Goal: Task Accomplishment & Management: Complete application form

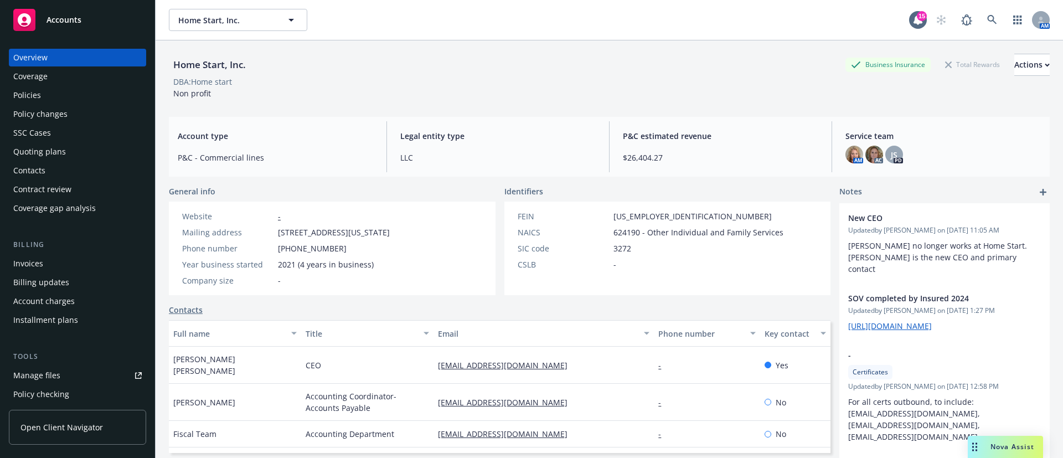
click at [48, 152] on div "Quoting plans" at bounding box center [39, 152] width 53 height 18
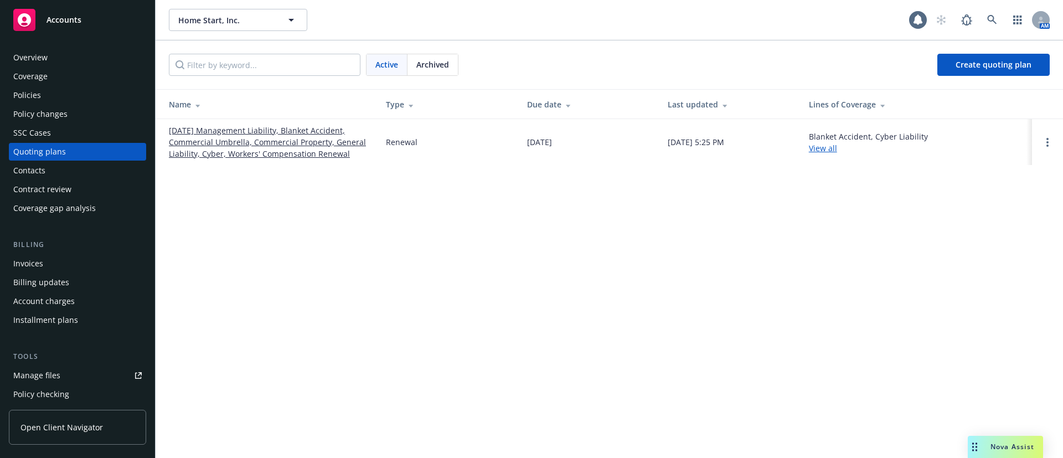
click at [330, 146] on link "[DATE] Management Liability, Blanket Accident, Commercial Umbrella, Commercial …" at bounding box center [268, 142] width 199 height 35
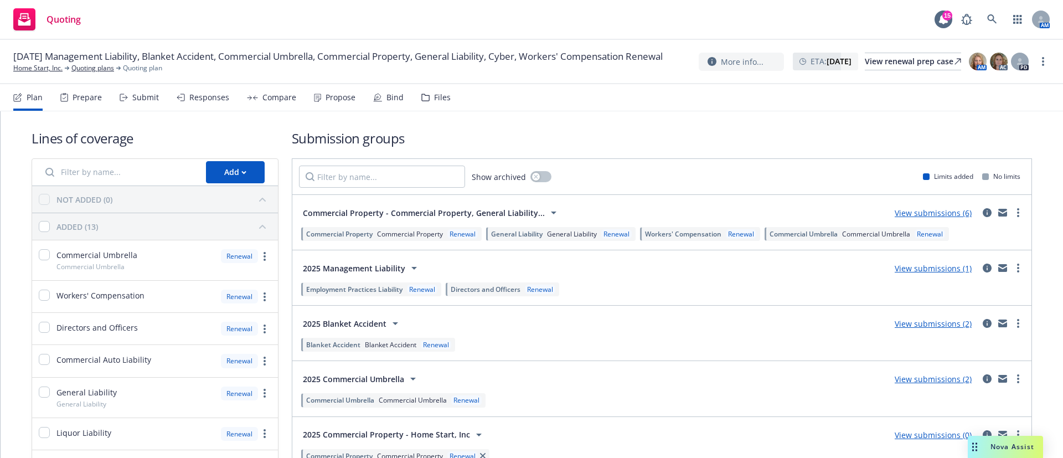
click at [936, 322] on link "View submissions (2)" at bounding box center [933, 323] width 77 height 11
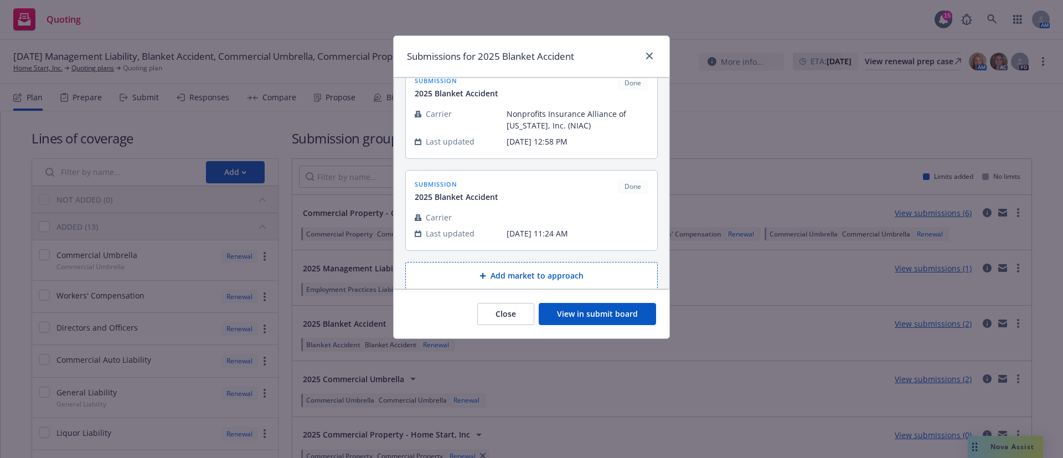
scroll to position [35, 0]
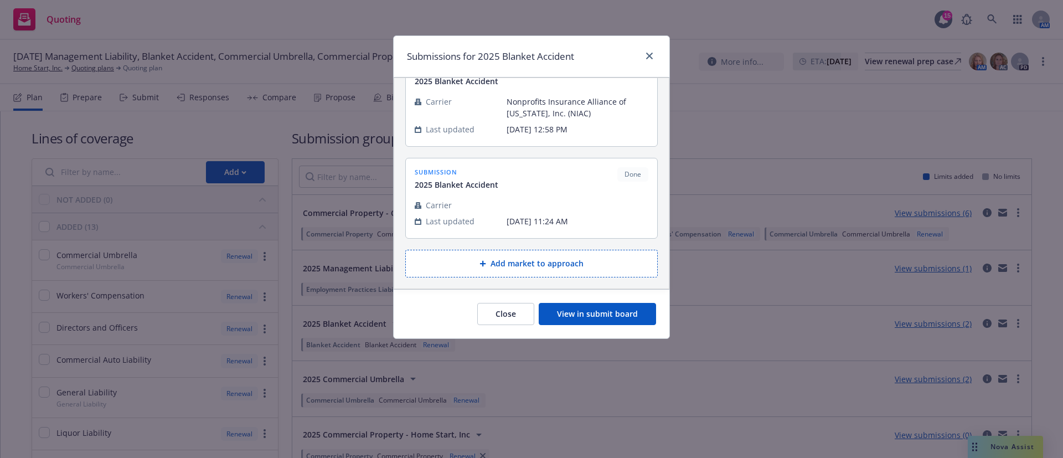
click at [526, 260] on button "Add market to approach" at bounding box center [531, 264] width 253 height 28
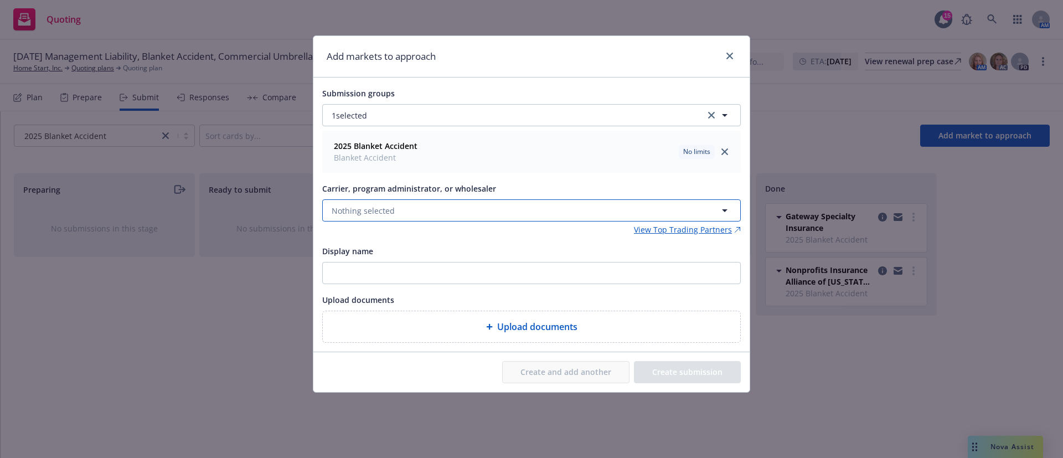
click at [364, 214] on span "Nothing selected" at bounding box center [363, 211] width 63 height 12
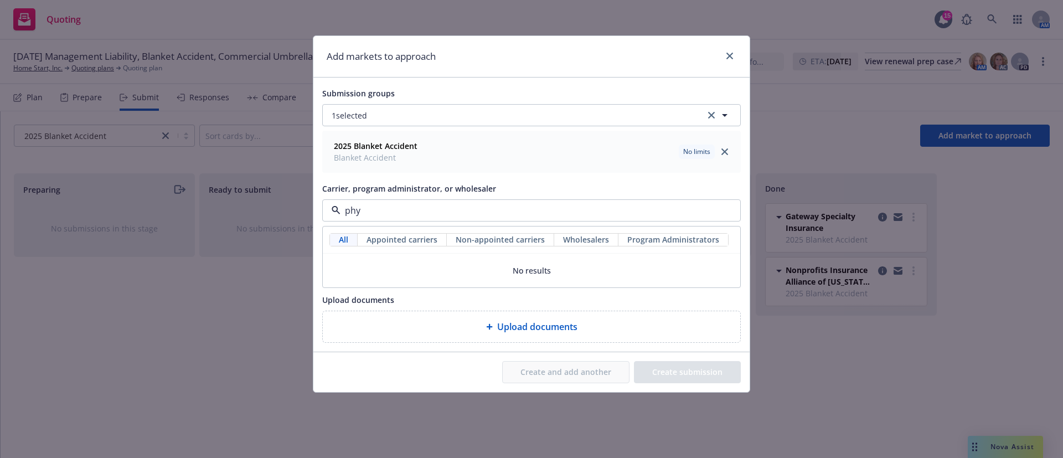
type input "ph"
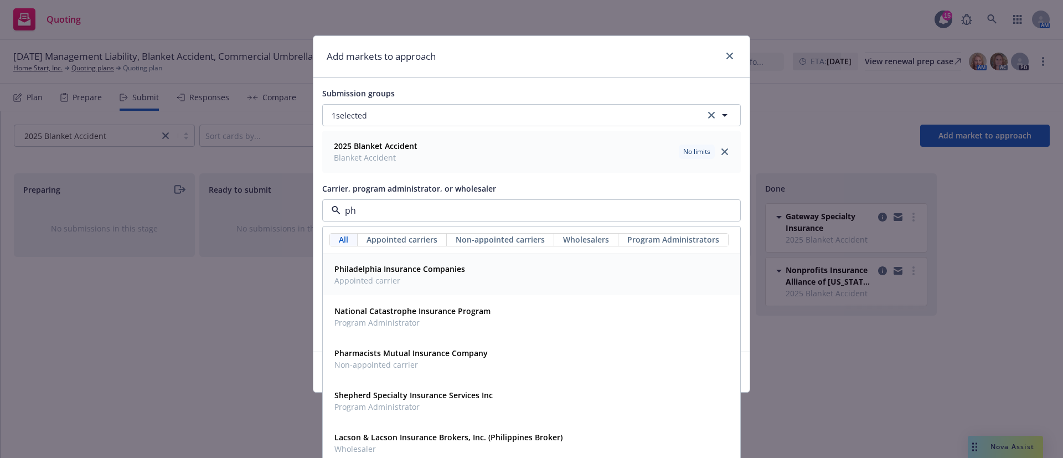
click at [453, 266] on strong "Philadelphia Insurance Companies" at bounding box center [400, 269] width 131 height 11
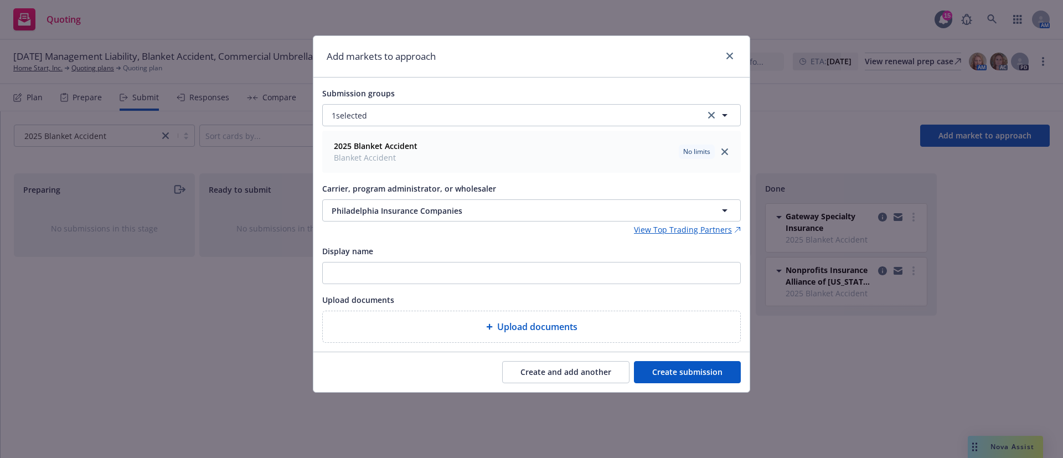
click at [684, 371] on button "Create submission" at bounding box center [687, 372] width 107 height 22
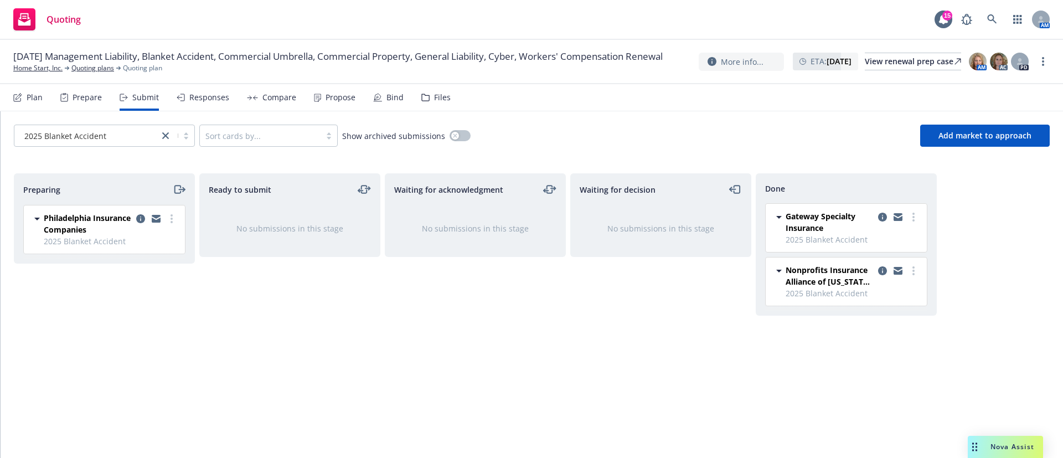
click at [434, 98] on div "Files" at bounding box center [442, 97] width 17 height 9
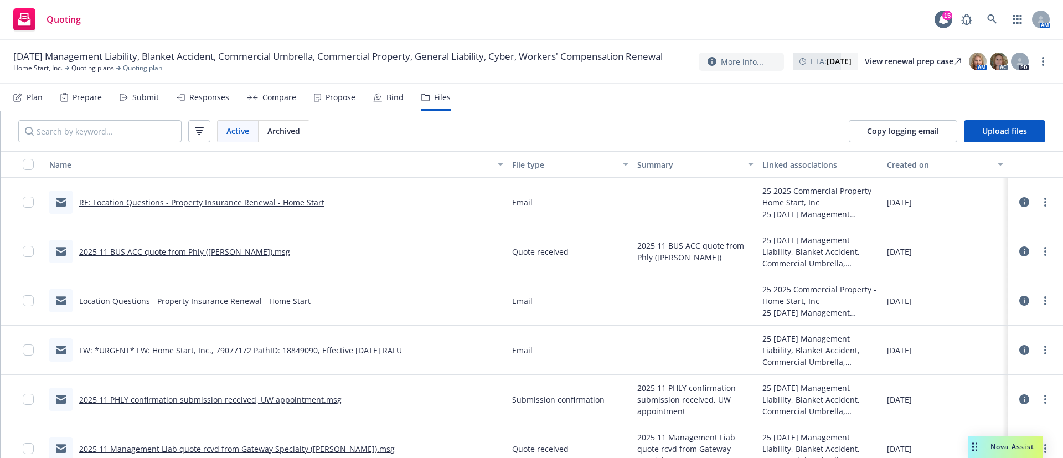
click at [1020, 251] on icon at bounding box center [1025, 251] width 10 height 10
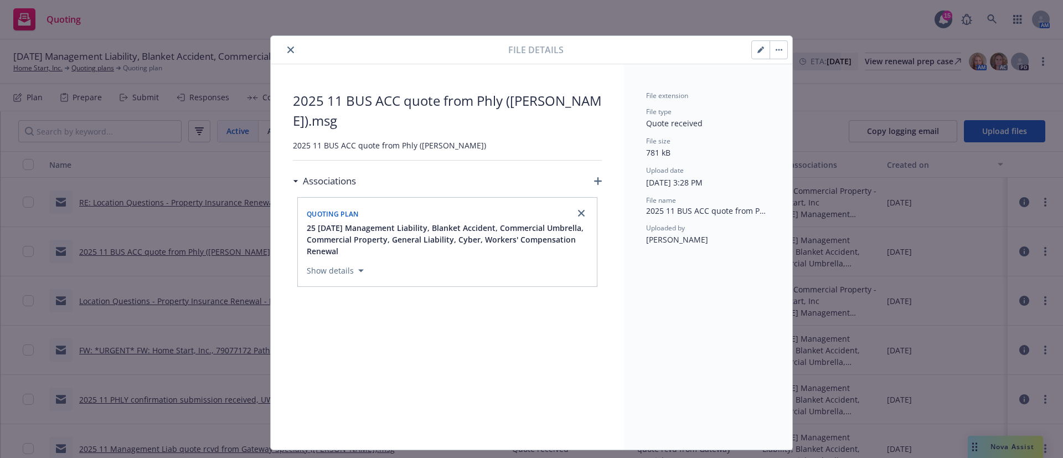
click at [594, 178] on icon "button" at bounding box center [598, 181] width 8 height 8
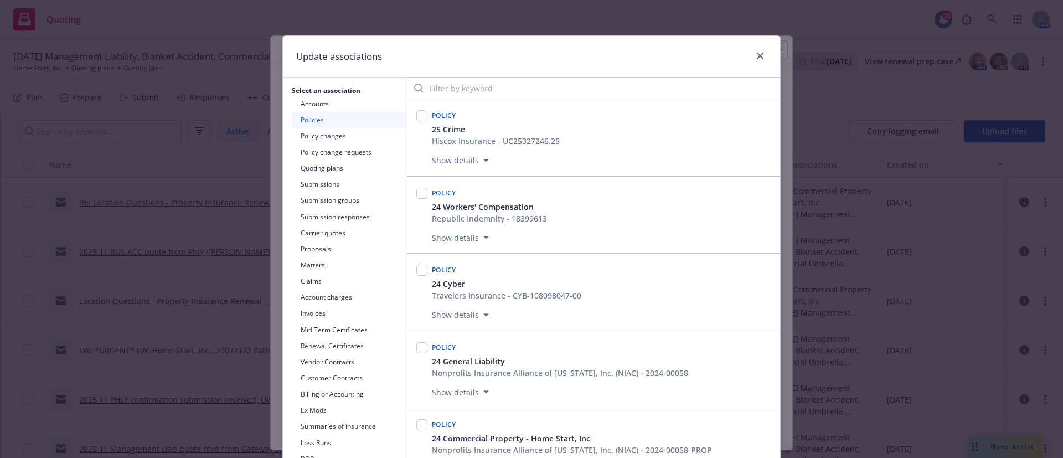
click at [322, 198] on button "Submission groups" at bounding box center [349, 200] width 115 height 16
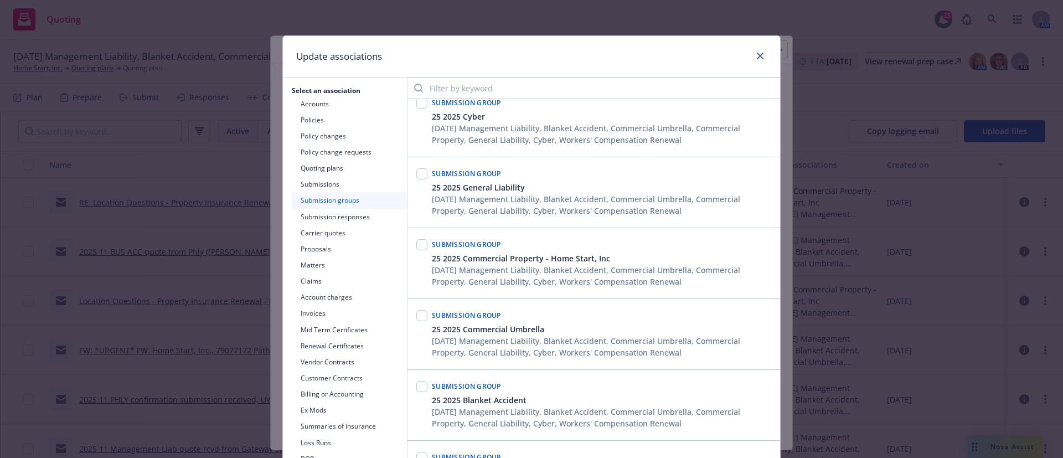
scroll to position [249, 0]
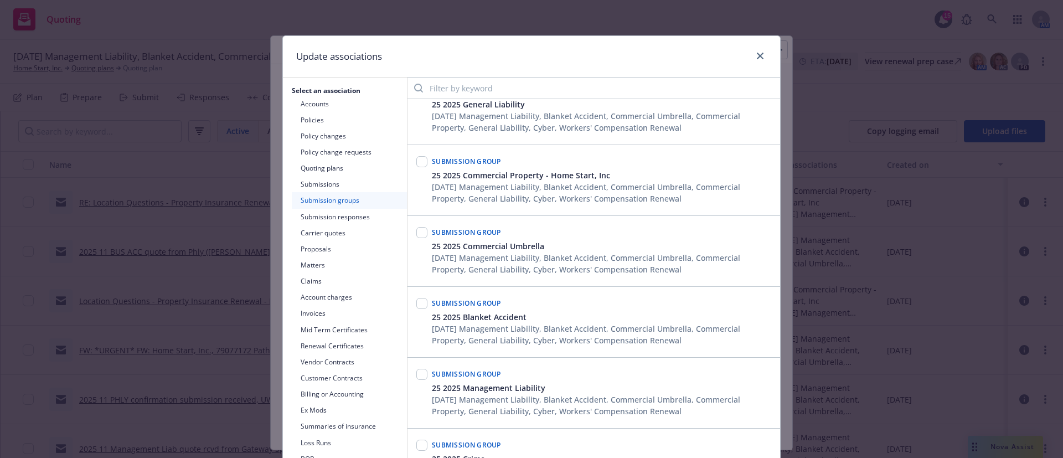
click at [335, 189] on button "Submissions" at bounding box center [349, 184] width 115 height 16
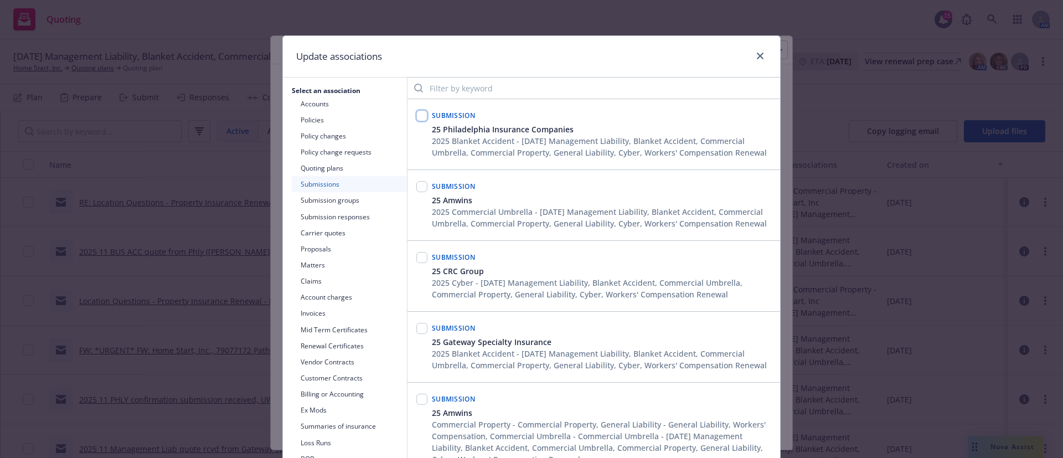
click at [419, 115] on input "checkbox" at bounding box center [422, 115] width 11 height 11
checkbox input "true"
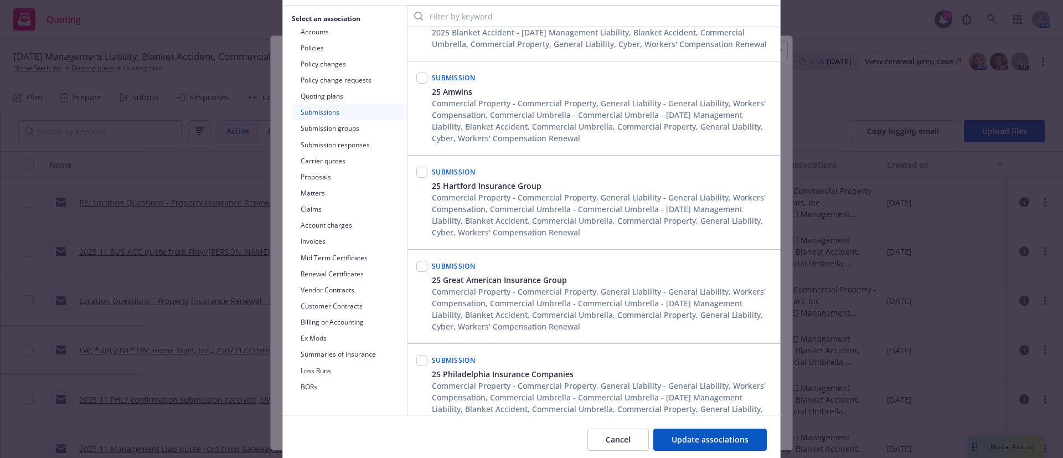
scroll to position [114, 0]
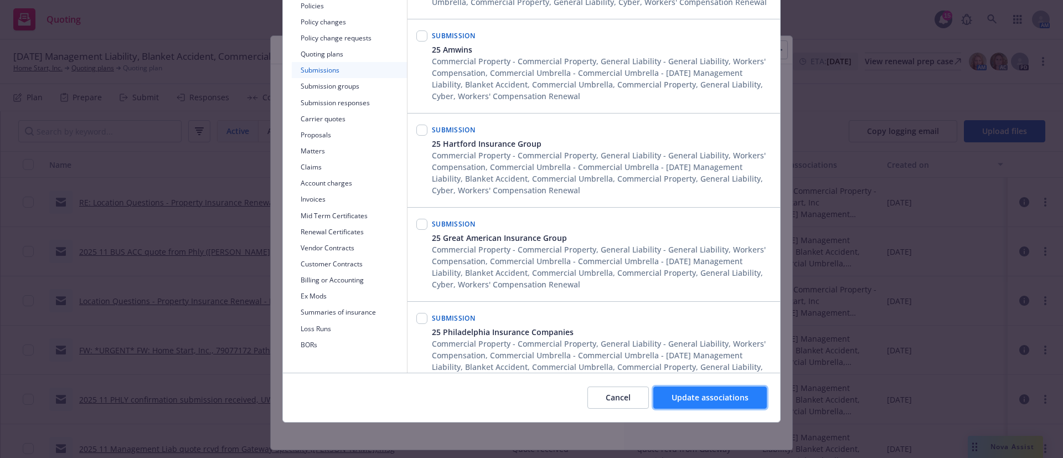
click at [739, 395] on span "Update associations" at bounding box center [710, 397] width 77 height 11
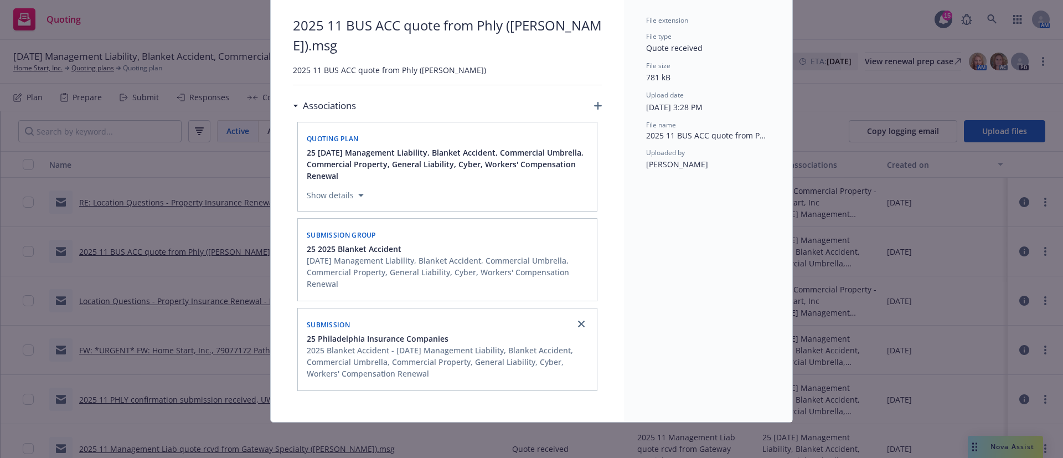
scroll to position [0, 0]
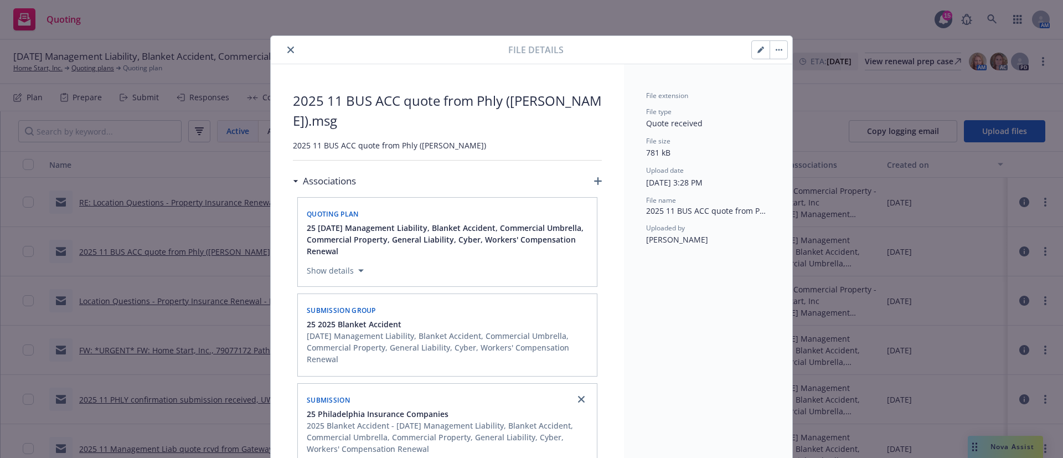
click at [287, 47] on icon "close" at bounding box center [290, 50] width 7 height 7
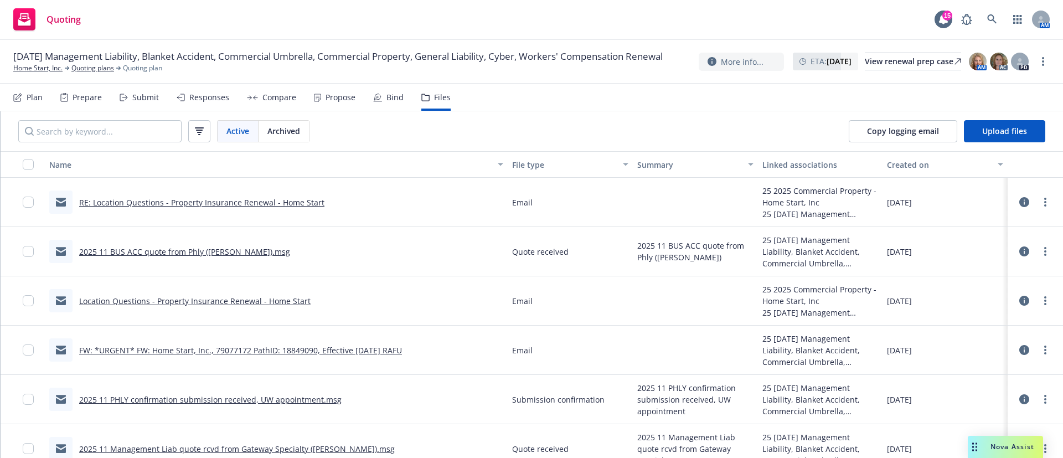
scroll to position [83, 0]
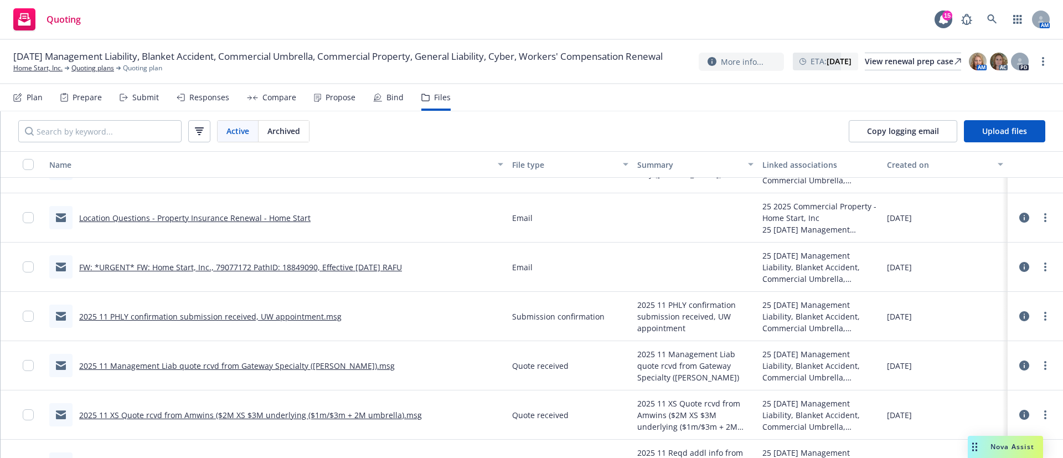
click at [1020, 315] on icon at bounding box center [1025, 316] width 10 height 10
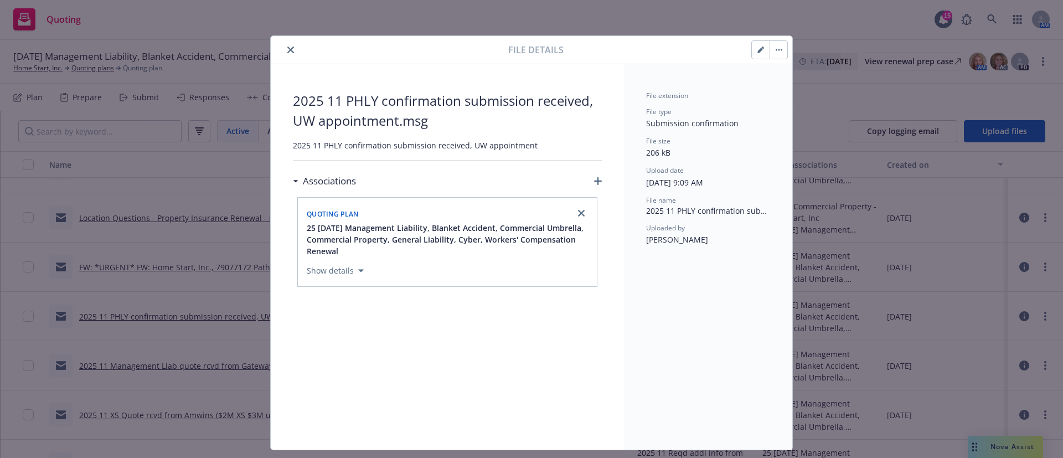
click at [594, 177] on icon "button" at bounding box center [598, 181] width 8 height 8
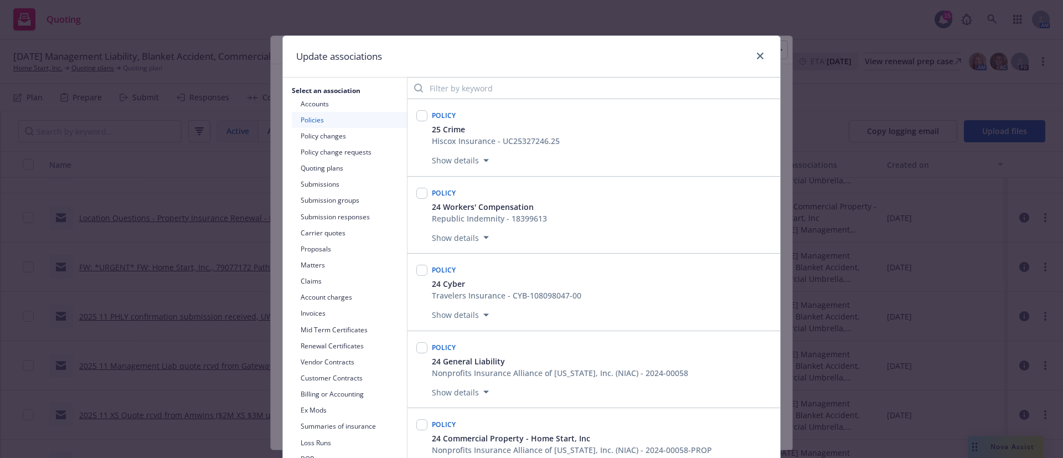
click at [319, 181] on button "Submissions" at bounding box center [349, 184] width 115 height 16
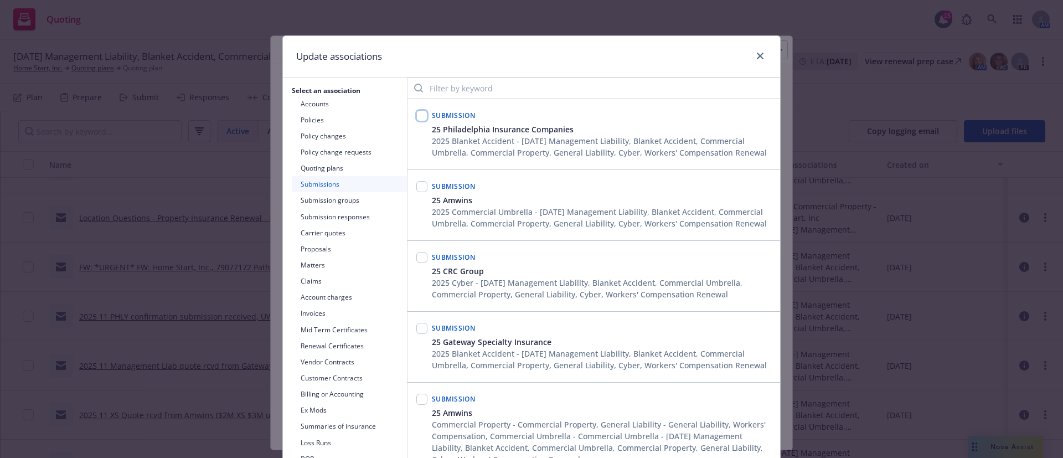
click at [417, 115] on input "checkbox" at bounding box center [422, 115] width 11 height 11
checkbox input "true"
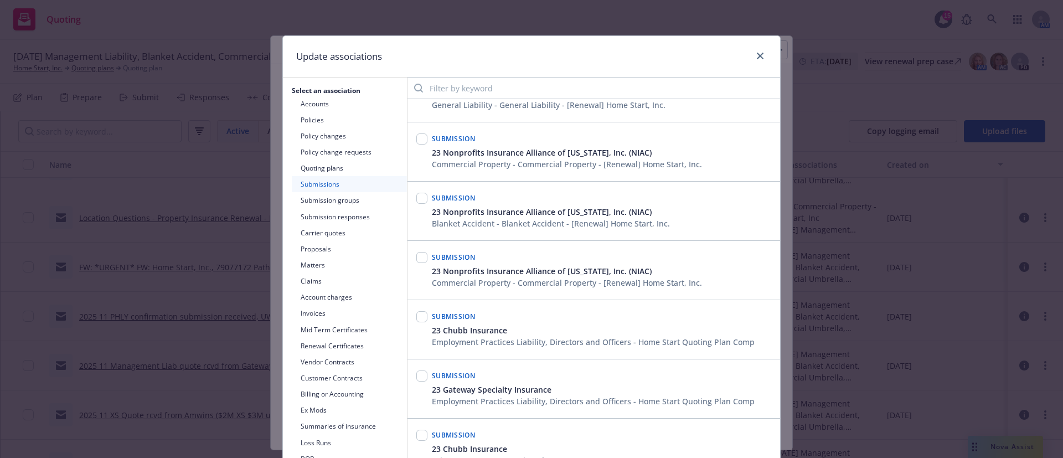
scroll to position [114, 0]
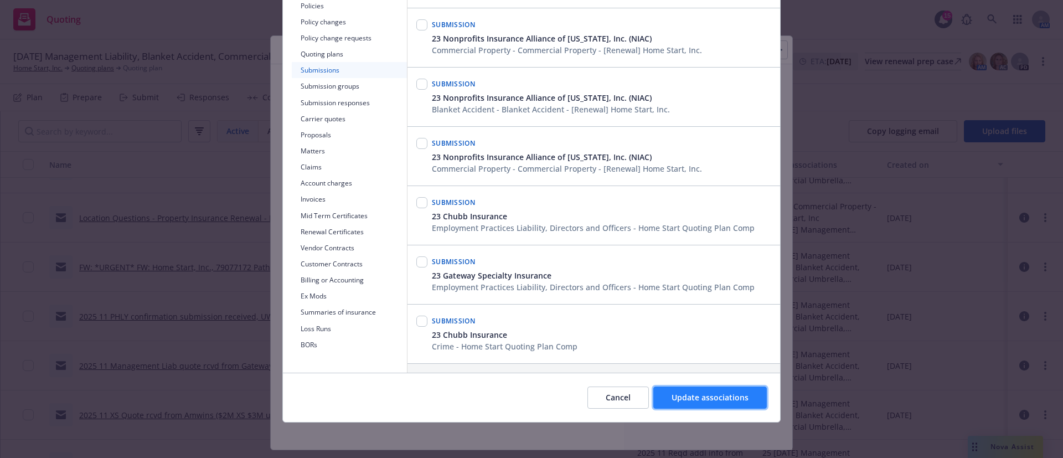
click at [718, 398] on span "Update associations" at bounding box center [710, 397] width 77 height 11
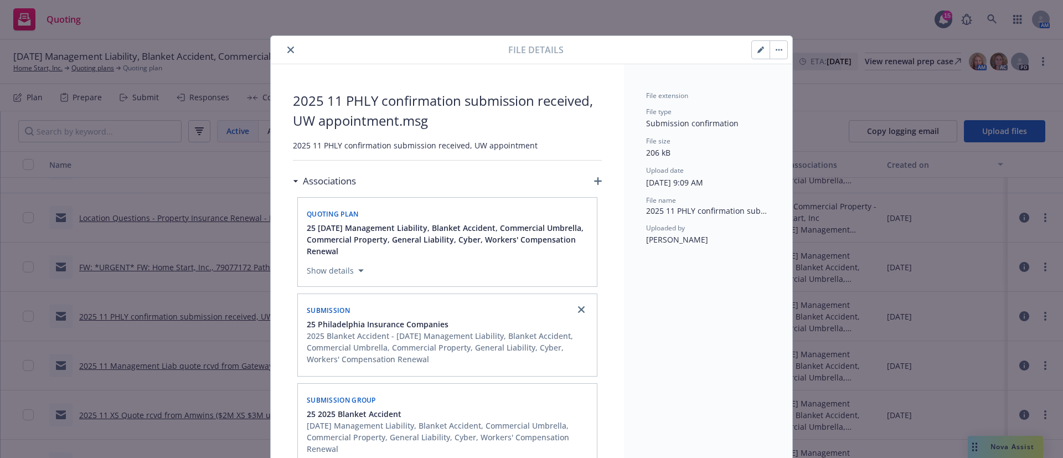
click at [284, 48] on button "close" at bounding box center [290, 49] width 13 height 13
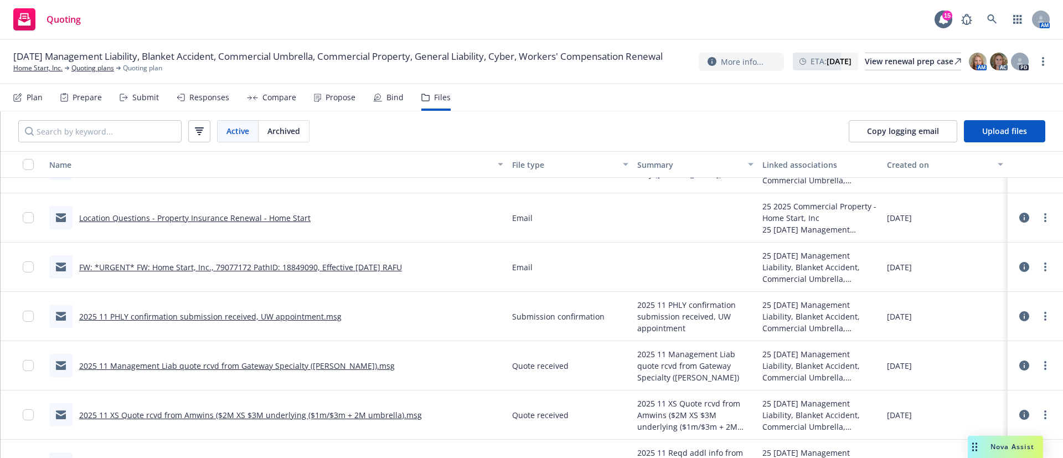
click at [92, 98] on div "Prepare" at bounding box center [87, 97] width 29 height 9
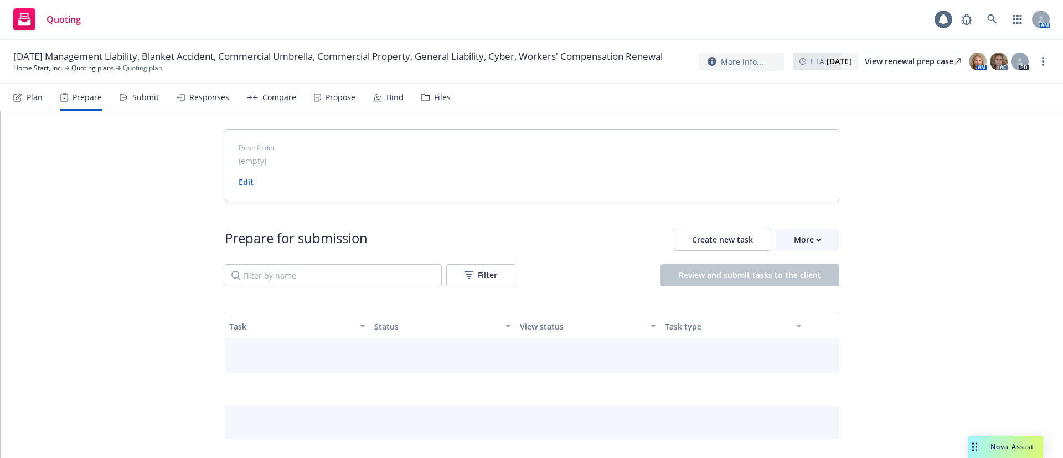
click at [135, 96] on div "Submit" at bounding box center [145, 97] width 27 height 9
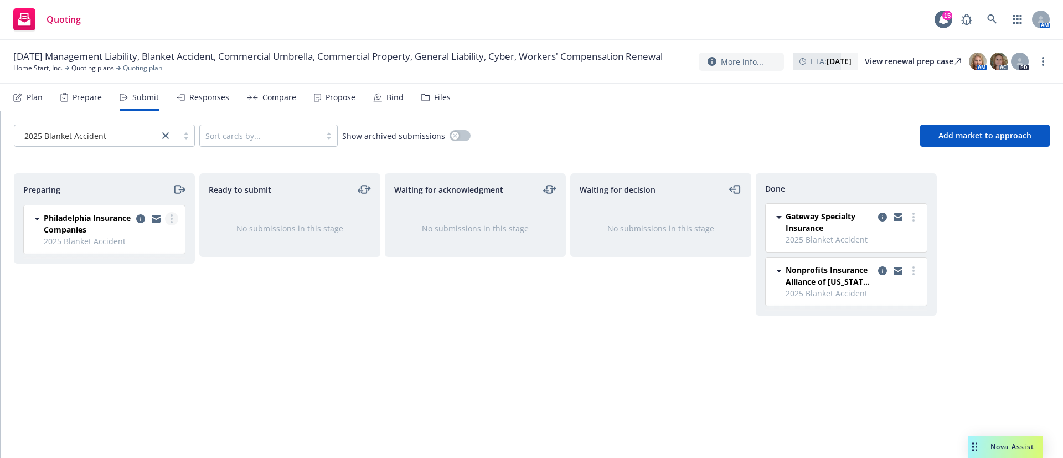
click at [169, 213] on link "more" at bounding box center [171, 218] width 13 height 13
click at [111, 310] on span "Add accepted decision" at bounding box center [122, 307] width 111 height 11
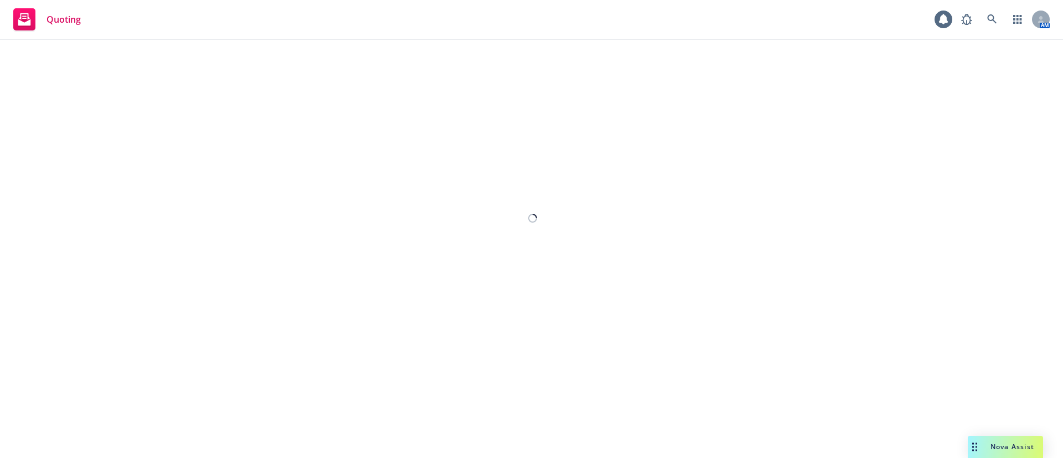
select select "12"
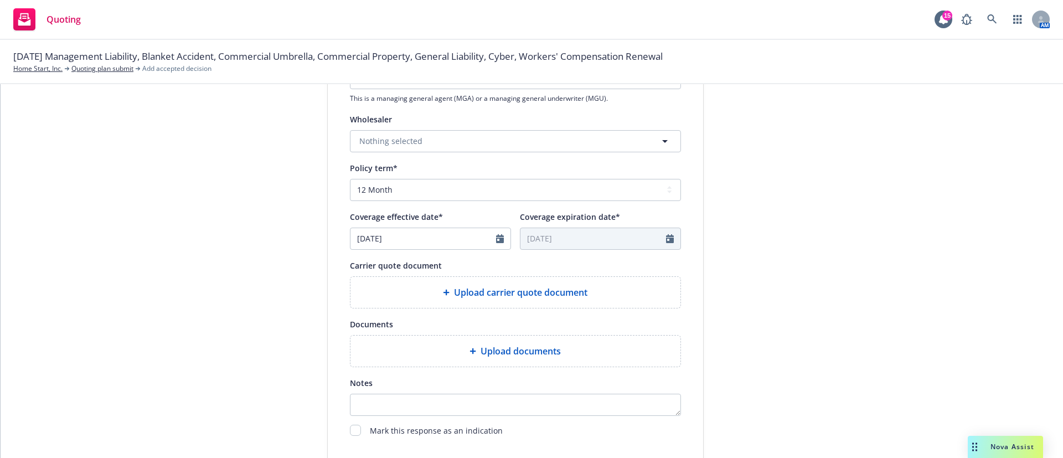
scroll to position [413, 0]
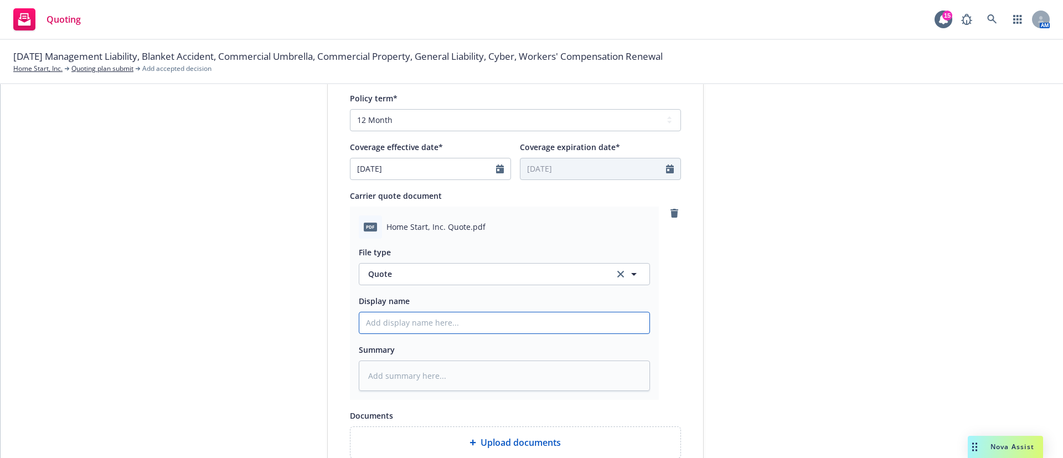
click at [441, 323] on input "Display name" at bounding box center [504, 322] width 290 height 21
type textarea "x"
type input "2"
type textarea "x"
type input "20"
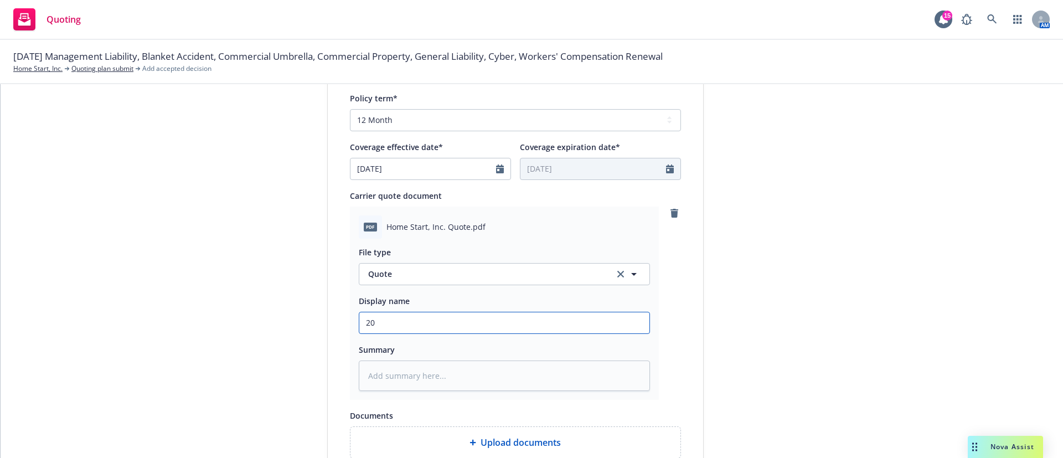
type textarea "x"
type input "202"
type textarea "x"
type input "2025"
type textarea "x"
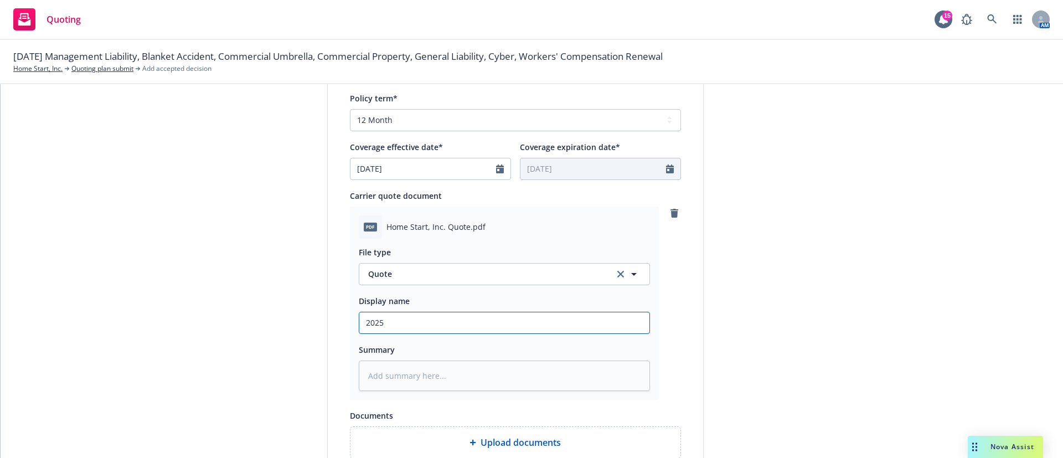
type input "2025"
type textarea "x"
type input "2025 B"
type textarea "x"
type input "2025 Bl"
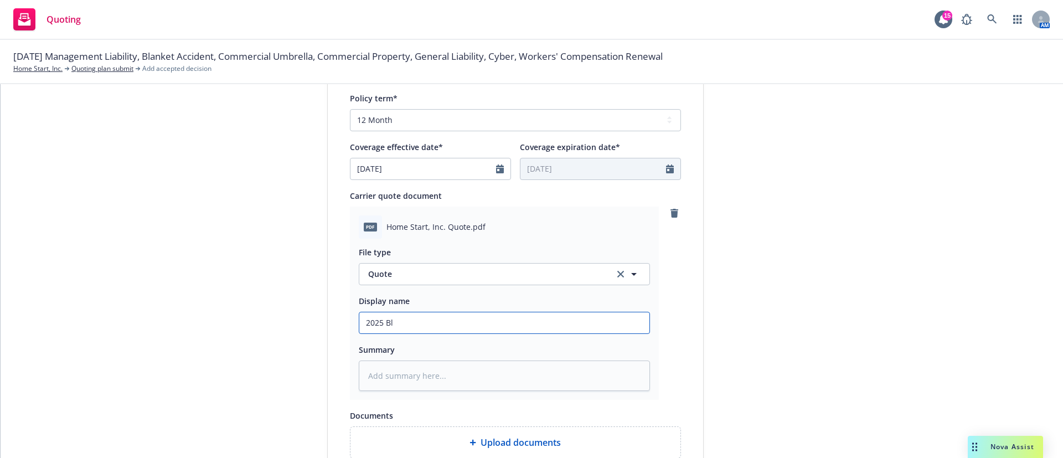
type textarea "x"
type input "2025 Bla"
type textarea "x"
type input "2025 Blan"
type textarea "x"
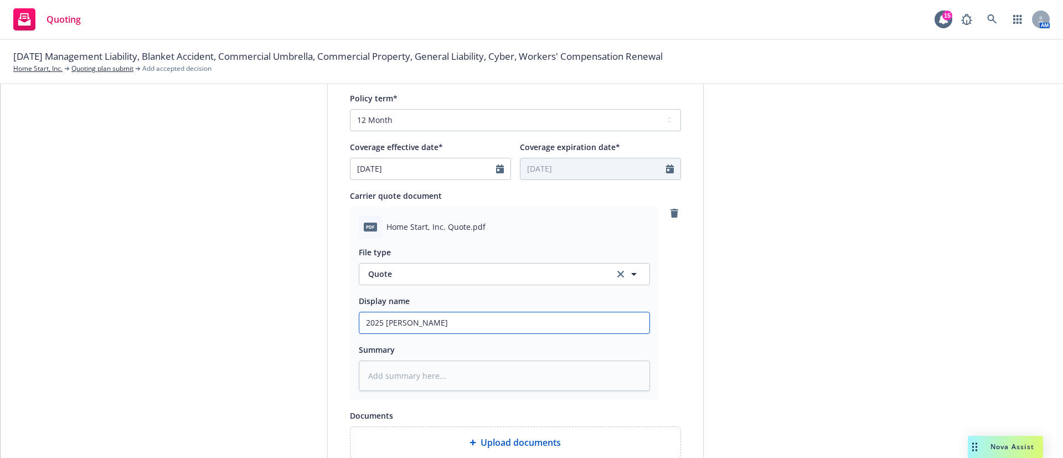
type input "2025 Blank"
type textarea "x"
type input "2025 Blanke"
type textarea "x"
type input "2025 Blanket"
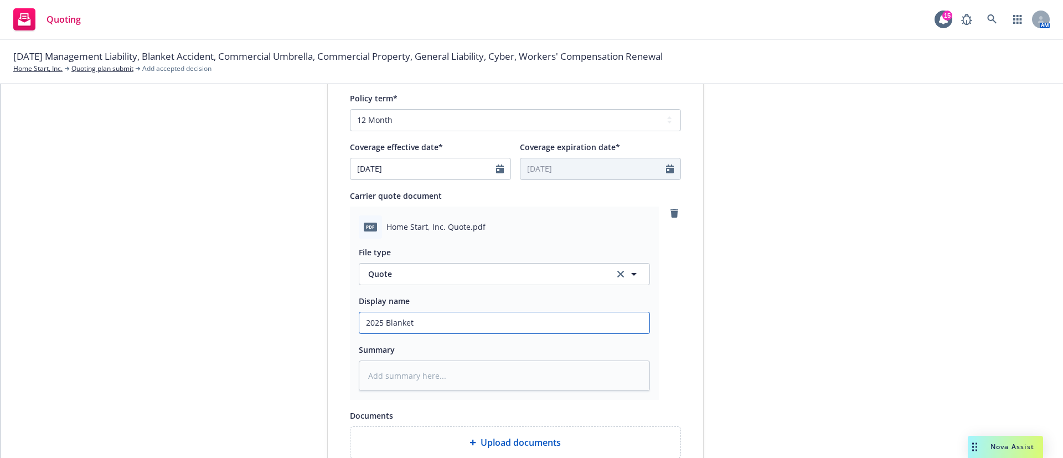
type textarea "x"
type input "2025 Blanket"
type textarea "x"
type input "2025 Blanket A"
type textarea "x"
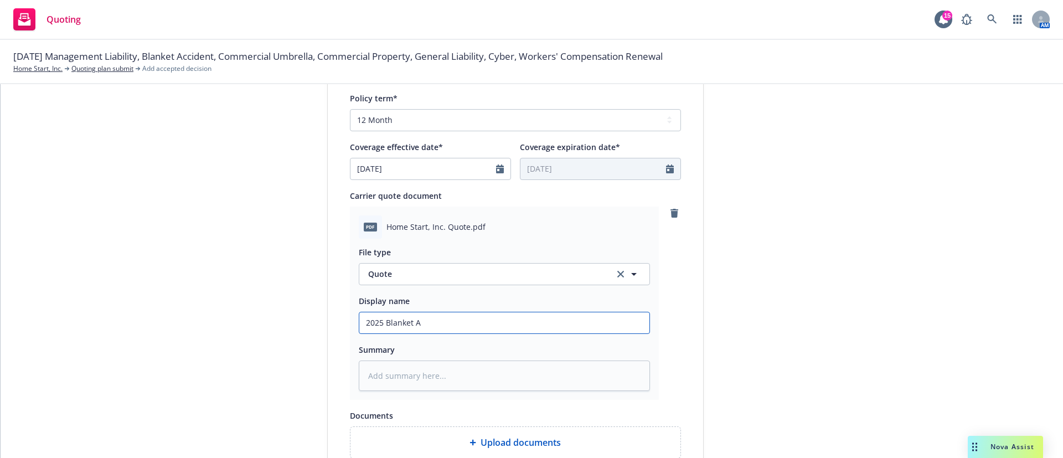
type input "2025 Blanket Ac"
type textarea "x"
type input "2025 Blanket Acc"
type textarea "x"
type input "2025 Blanket Acci"
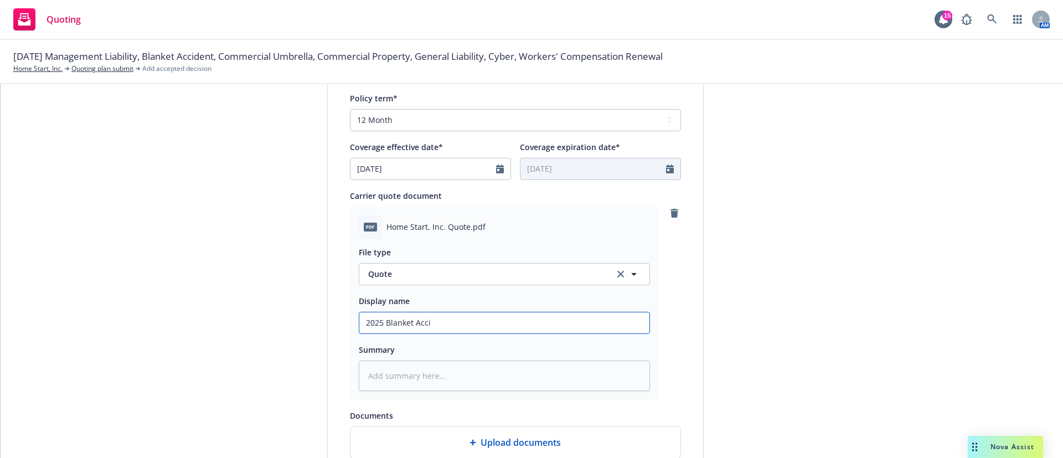
type textarea "x"
type input "2025 Blanket Accid"
type textarea "x"
type input "2025 Blanket Accide"
type textarea "x"
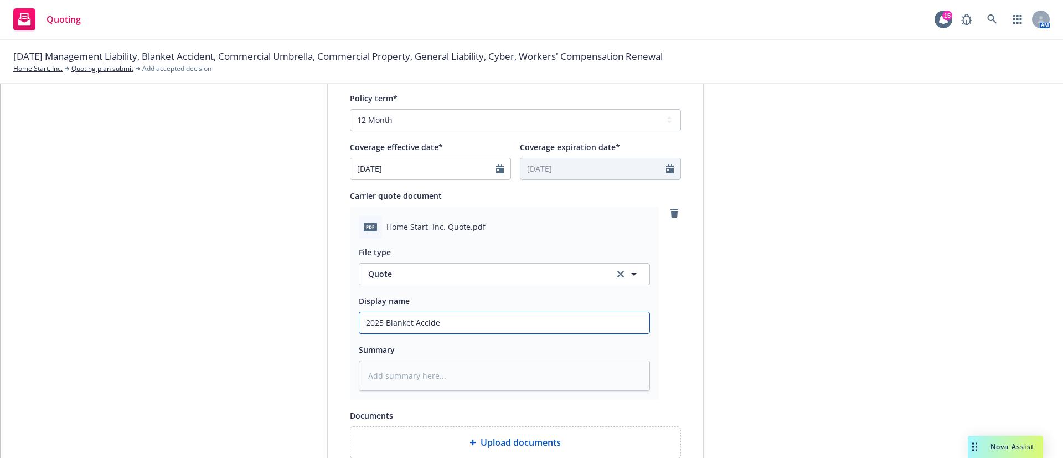
type input "2025 Blanket Acciden"
type textarea "x"
type input "2025 Blanket Accident"
type textarea "x"
type input "2025 Blanket Accident"
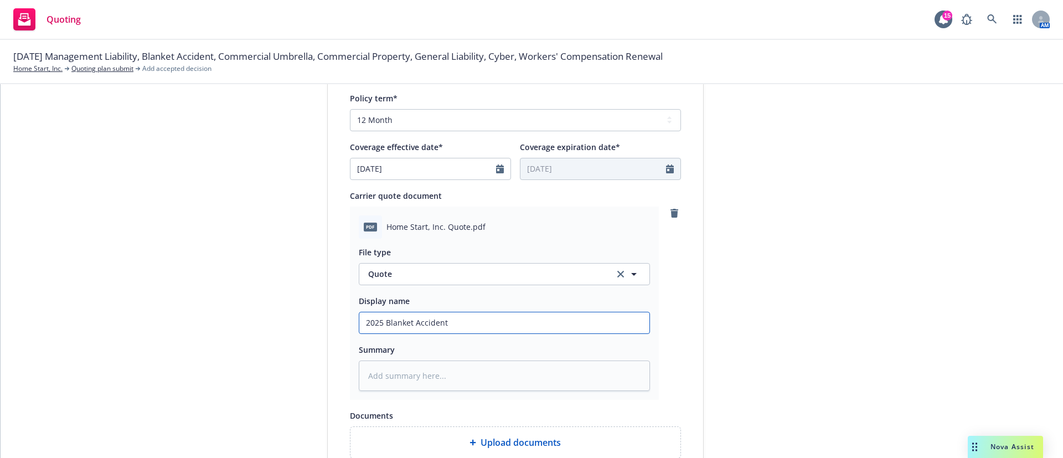
type textarea "x"
type input "2025 Blanket Accident P"
type textarea "x"
type input "2025 Blanket Accident Ph"
type textarea "x"
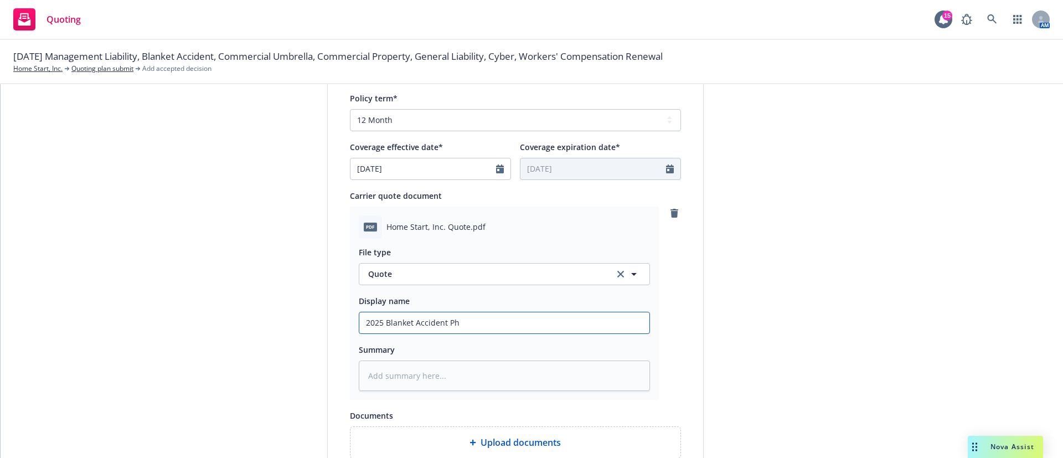
type input "2025 Blanket Accident Phi"
type textarea "x"
type input "2025 Blanket Accident Phil"
type textarea "x"
type input "2025 Blanket Accident Phila"
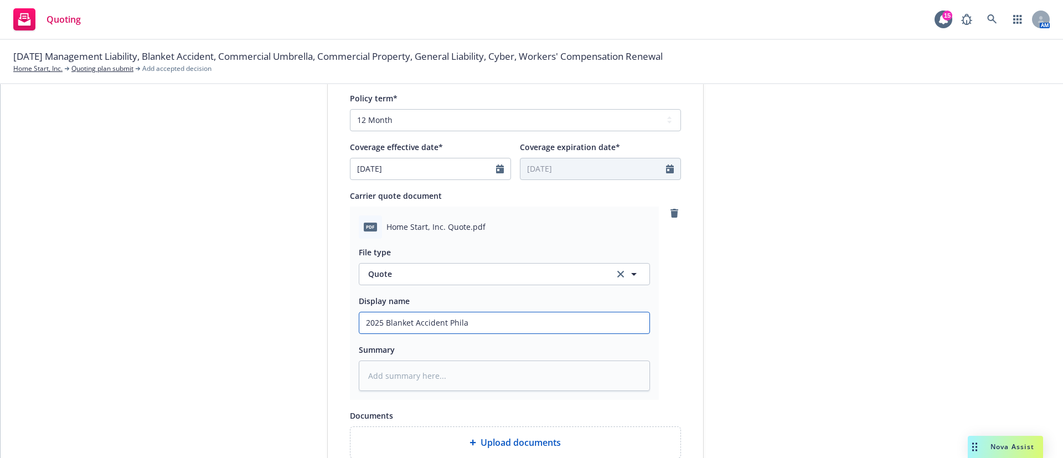
type textarea "x"
type input "2025 Blanket Accident Philad"
type textarea "x"
type input "2025 Blanket Accident Philade"
type textarea "x"
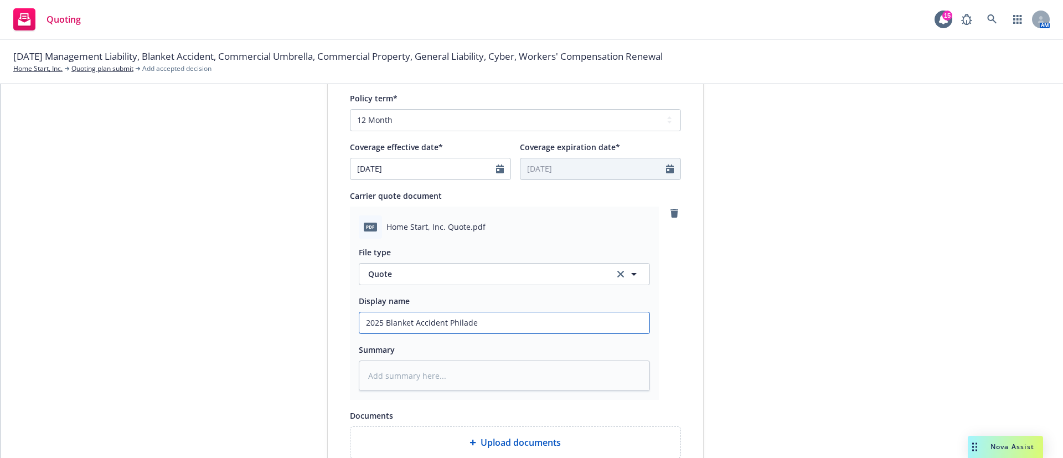
type input "2025 Blanket Accident Philadel"
type textarea "x"
type input "2025 Blanket Accident Philadelp"
type textarea "x"
type input "2025 Blanket Accident Philadelpi"
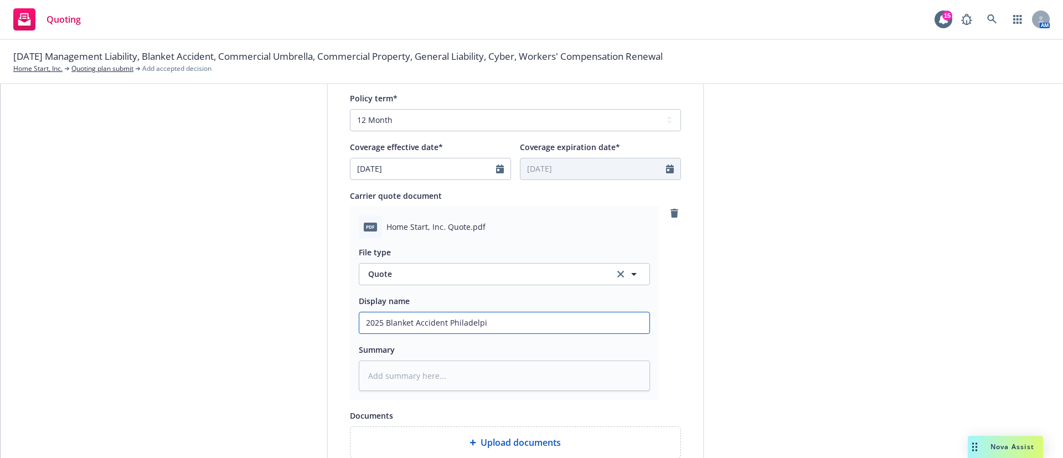
type textarea "x"
type input "2025 Blanket Accident Philadelpia"
type textarea "x"
type input "2025 Blanket Accident Philadelpia"
type textarea "x"
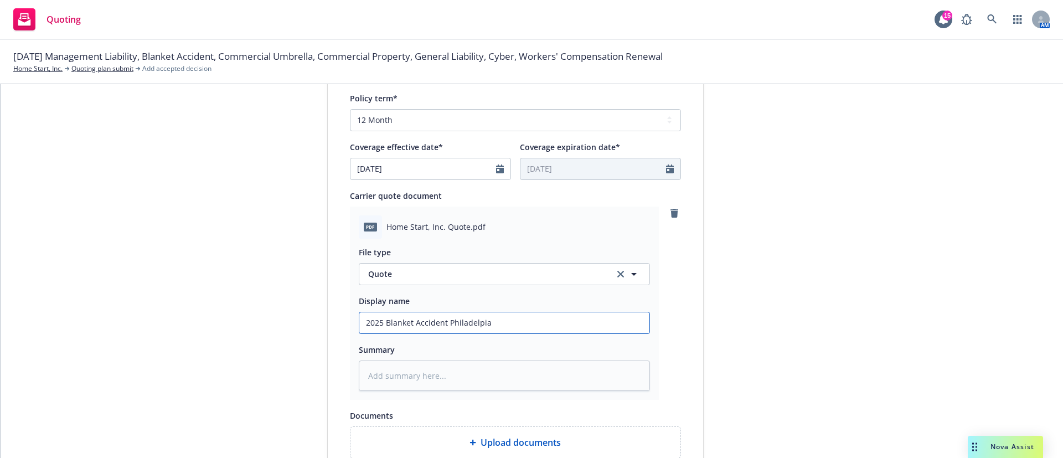
type input "2025 Blanket Accident Philadelpia Q"
type textarea "x"
type input "2025 Blanket Accident Philadelpia Qu"
type textarea "x"
type input "2025 Blanket Accident Philadelpia Quo"
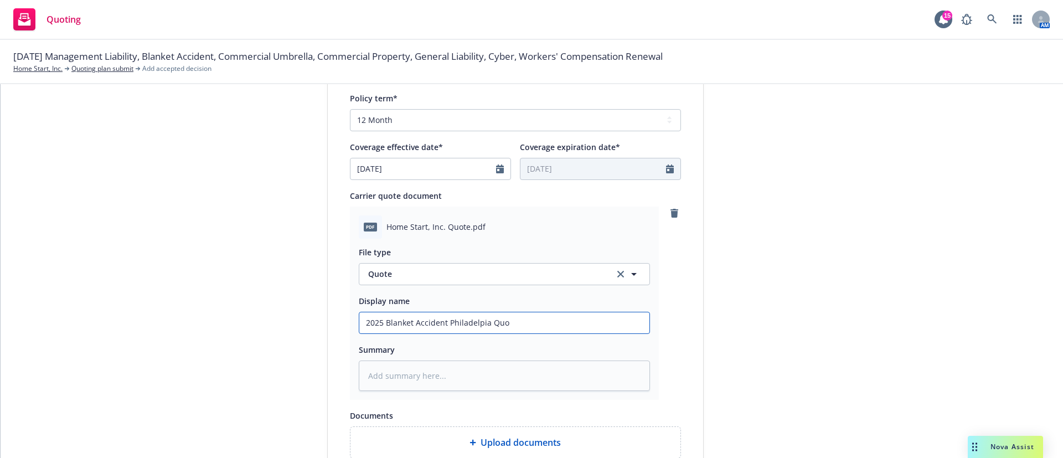
type textarea "x"
type input "2025 Blanket Accident Philadelpia Quot"
type textarea "x"
type input "2025 Blanket Accident Philadelpia Quote"
type textarea "x"
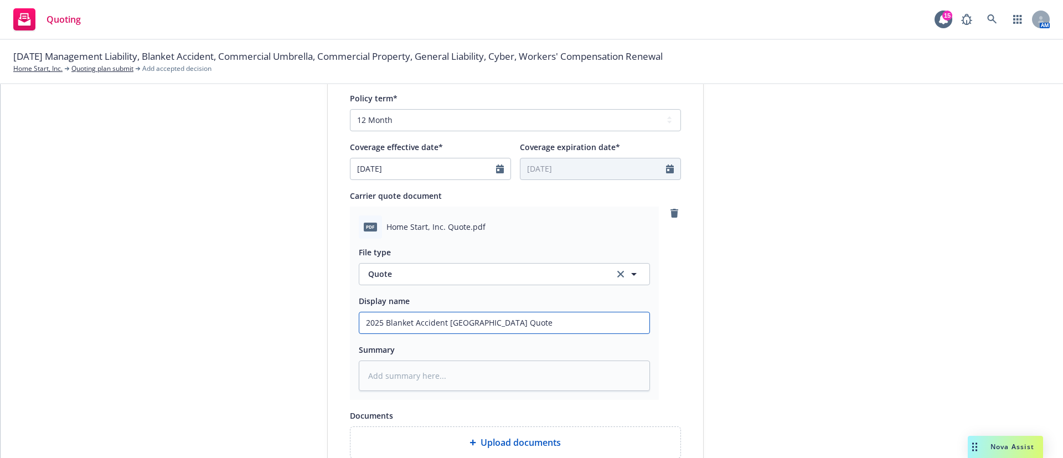
type input "2025 Blanket Accident Philadelphia Quote"
drag, startPoint x: 271, startPoint y: 439, endPoint x: 4, endPoint y: 412, distance: 267.7
click at [269, 439] on div "1 Quote initiation 2 Coverage selection 3 Billing info" at bounding box center [244, 145] width 122 height 904
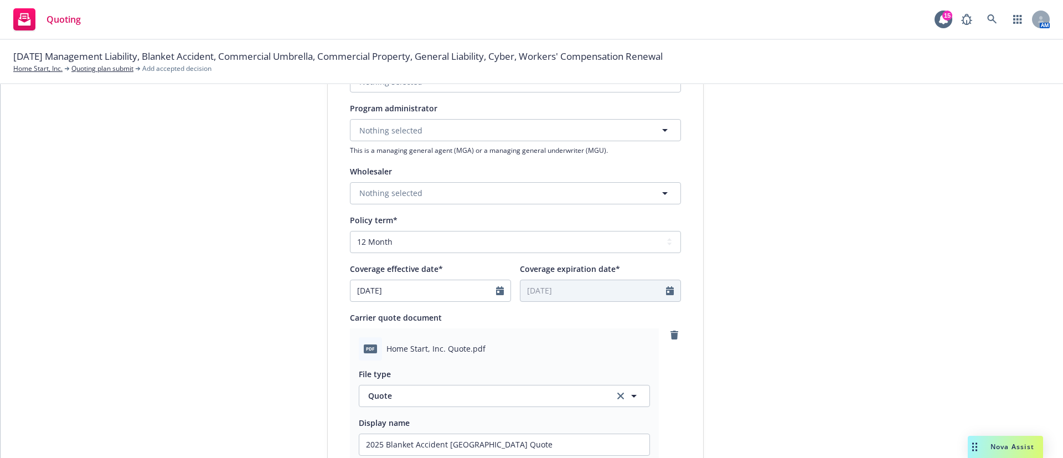
scroll to position [164, 0]
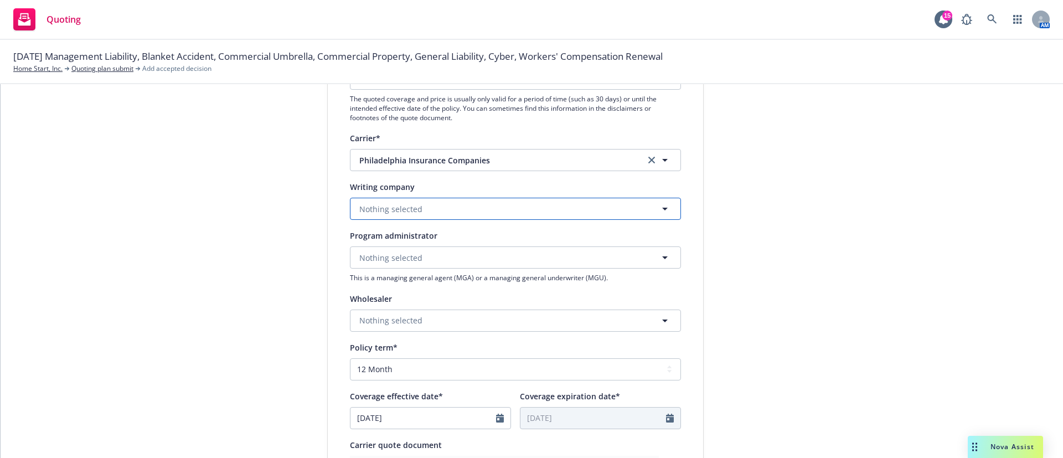
click at [391, 208] on span "Nothing selected" at bounding box center [390, 209] width 63 height 12
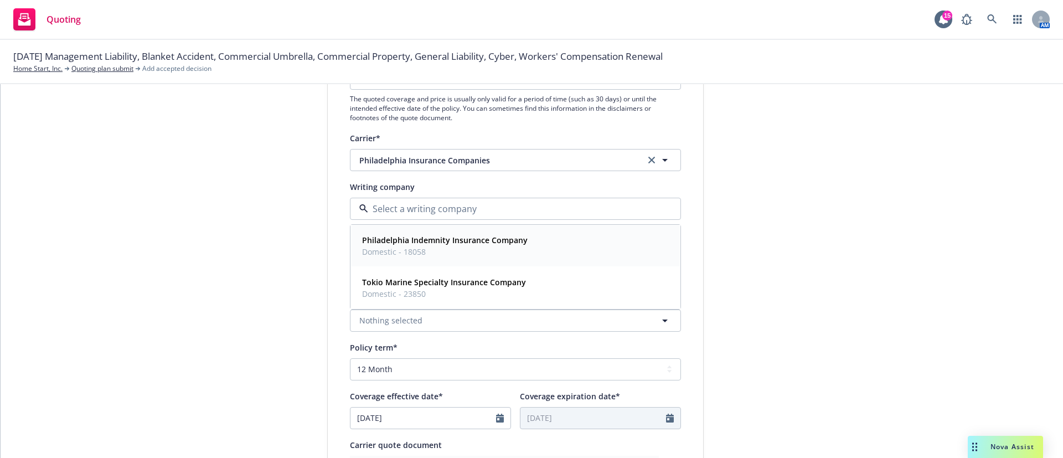
click at [394, 239] on strong "Philadelphia Indemnity Insurance Company" at bounding box center [445, 240] width 166 height 11
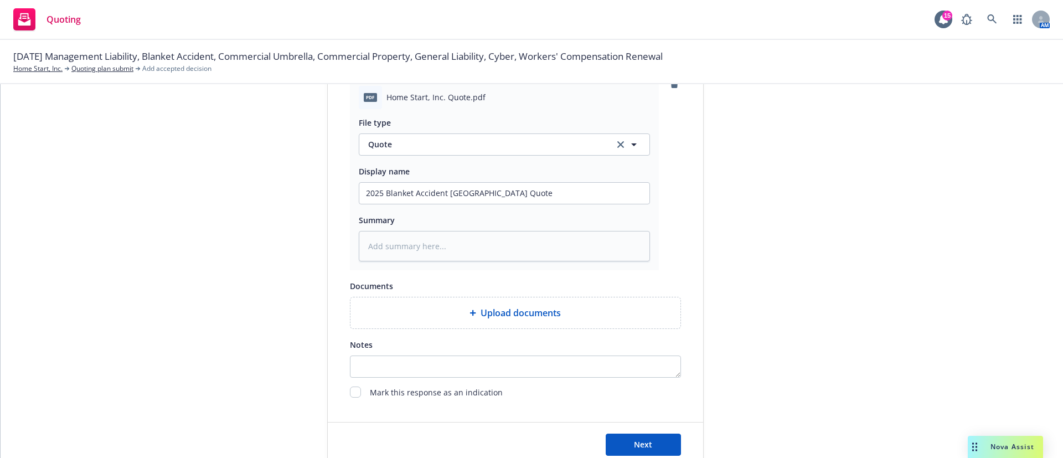
scroll to position [574, 0]
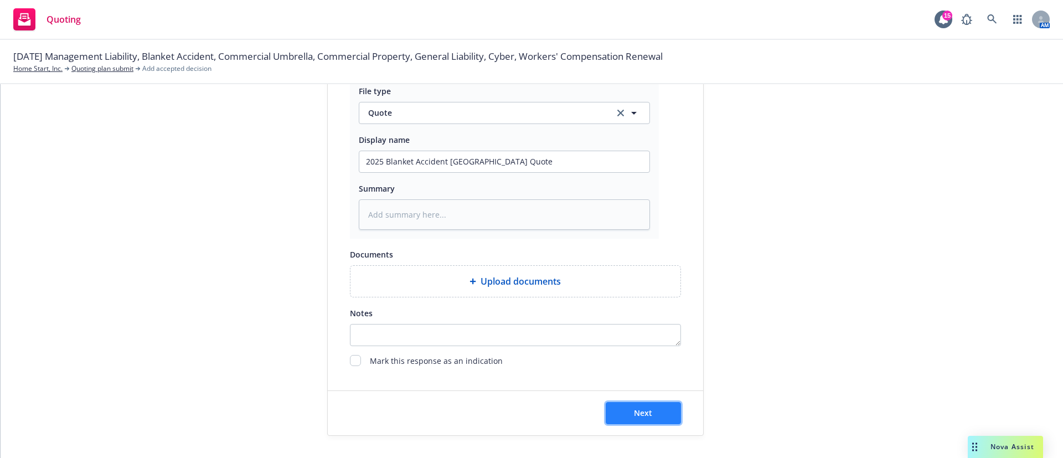
click at [660, 408] on button "Next" at bounding box center [643, 413] width 75 height 22
type textarea "x"
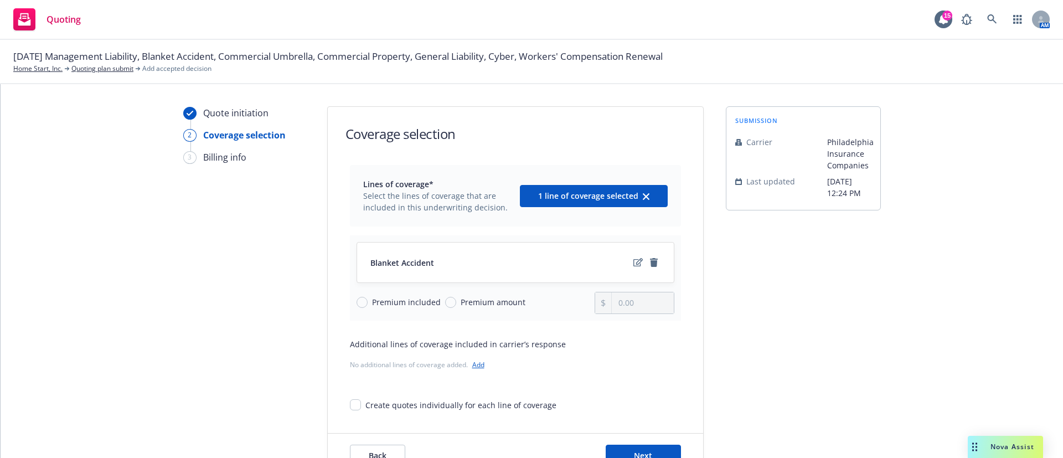
click at [489, 300] on span "Premium amount" at bounding box center [493, 302] width 65 height 12
click at [456, 300] on input "Premium amount" at bounding box center [450, 302] width 11 height 11
radio input "true"
click at [632, 305] on input "0.00" at bounding box center [642, 302] width 61 height 21
type input "0.00"
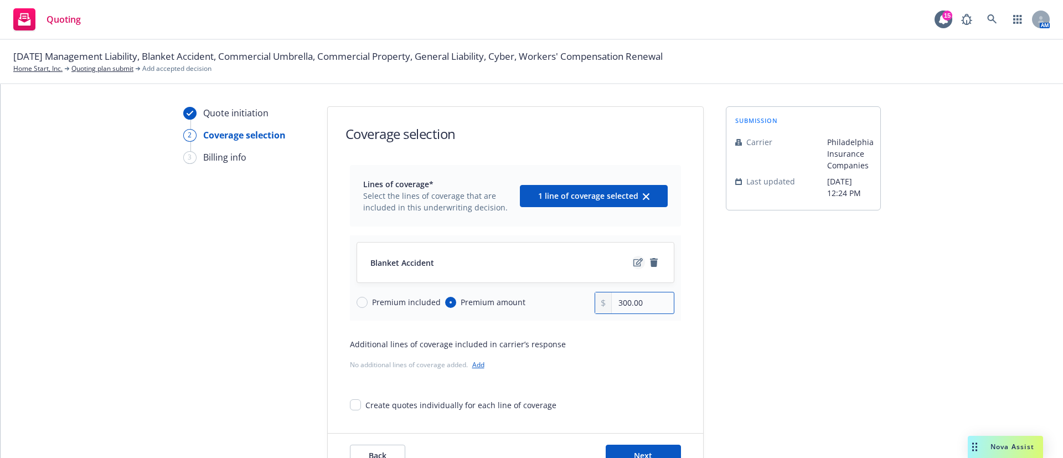
type input "300.00"
click at [634, 259] on icon "edit" at bounding box center [638, 262] width 9 height 9
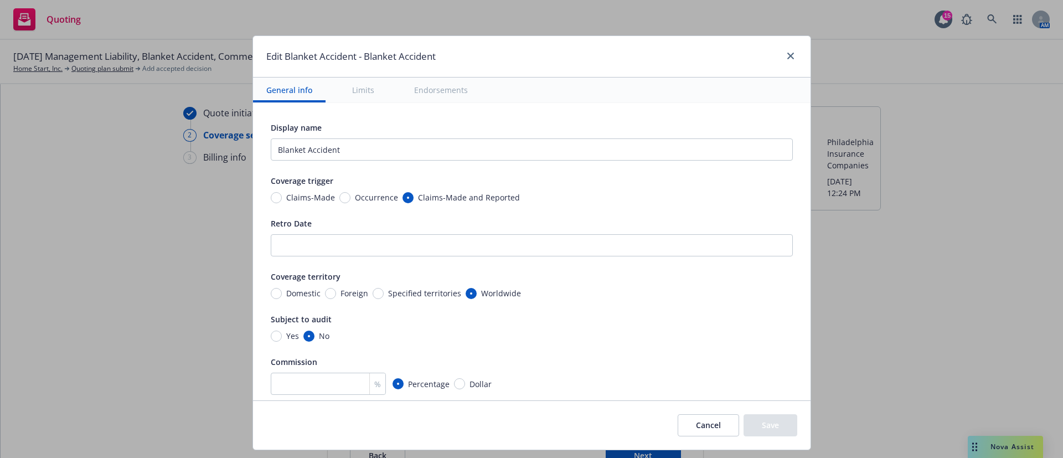
scroll to position [249, 0]
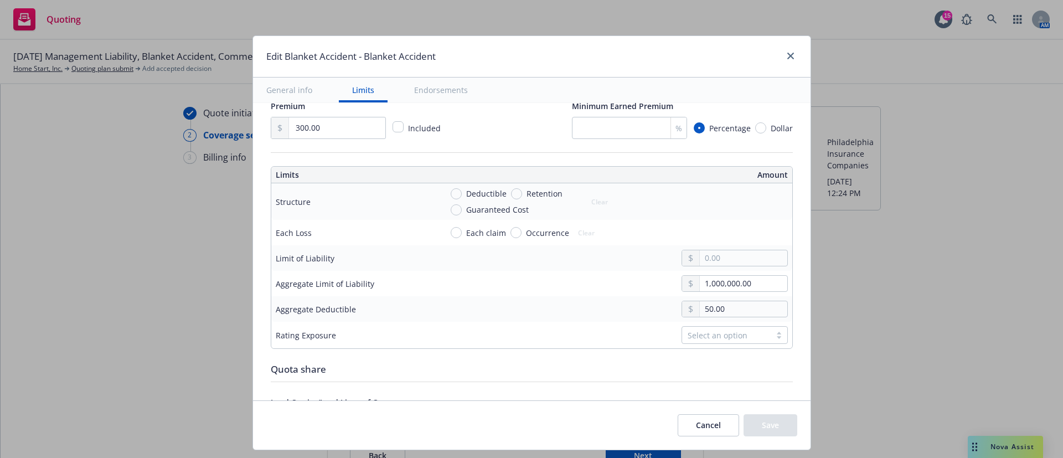
type textarea "x"
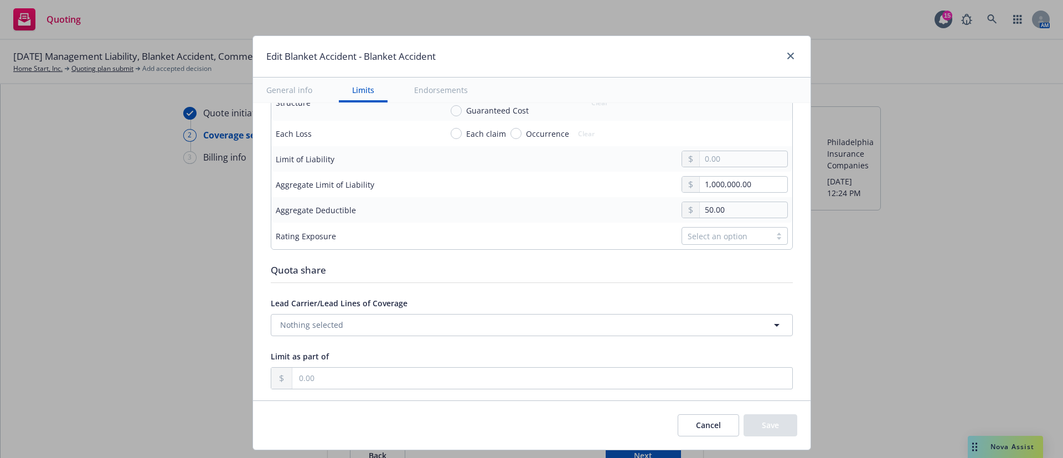
scroll to position [415, 0]
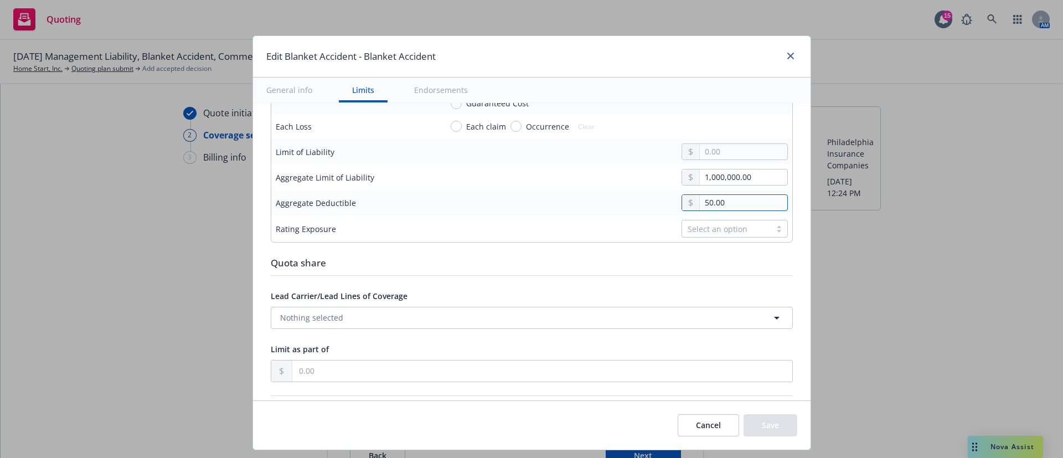
click at [746, 202] on input "50.00" at bounding box center [743, 203] width 87 height 16
type input "50.00"
type textarea "x"
type input "5.00"
type textarea "x"
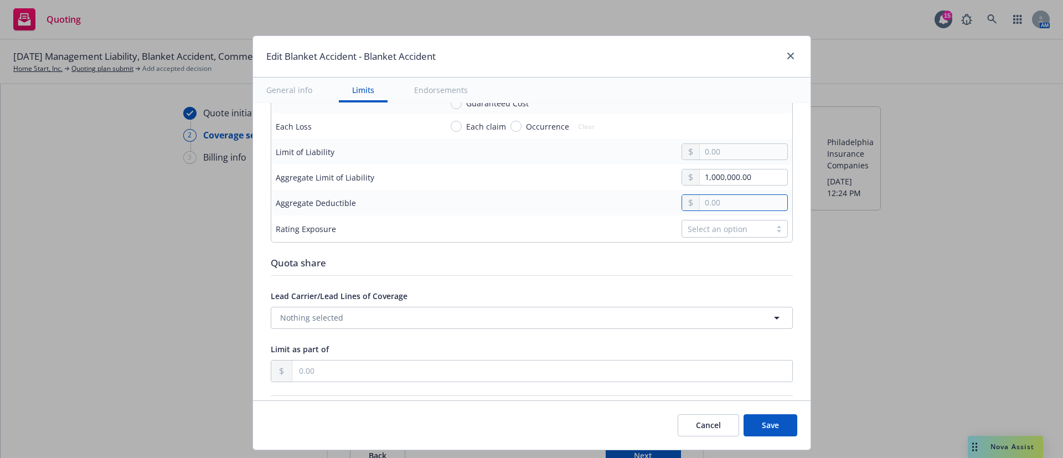
type textarea "x"
type input "0.00"
click at [620, 258] on div "Quota share" at bounding box center [532, 263] width 522 height 14
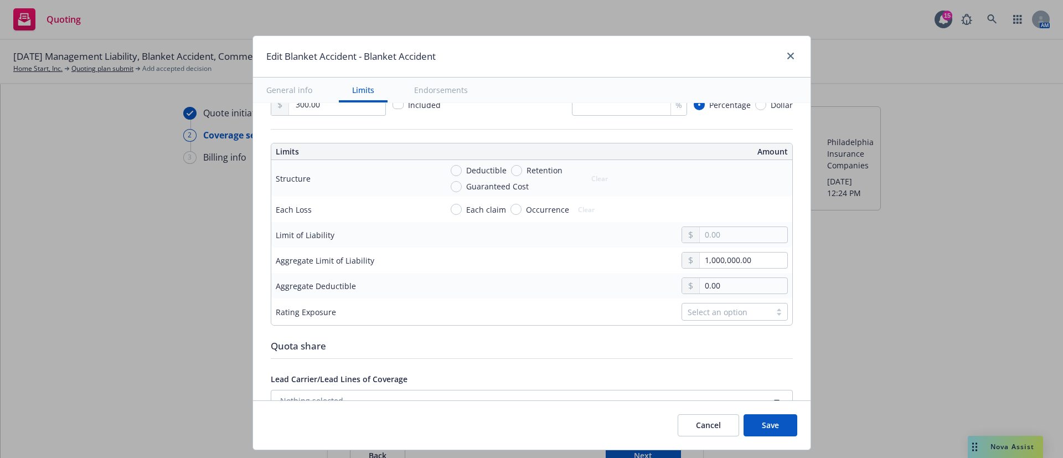
click at [483, 207] on span "Each claim" at bounding box center [486, 210] width 40 height 12
click at [462, 207] on input "Each claim" at bounding box center [456, 209] width 11 height 11
radio input "true"
click at [700, 238] on input "text" at bounding box center [743, 235] width 87 height 16
type textarea "x"
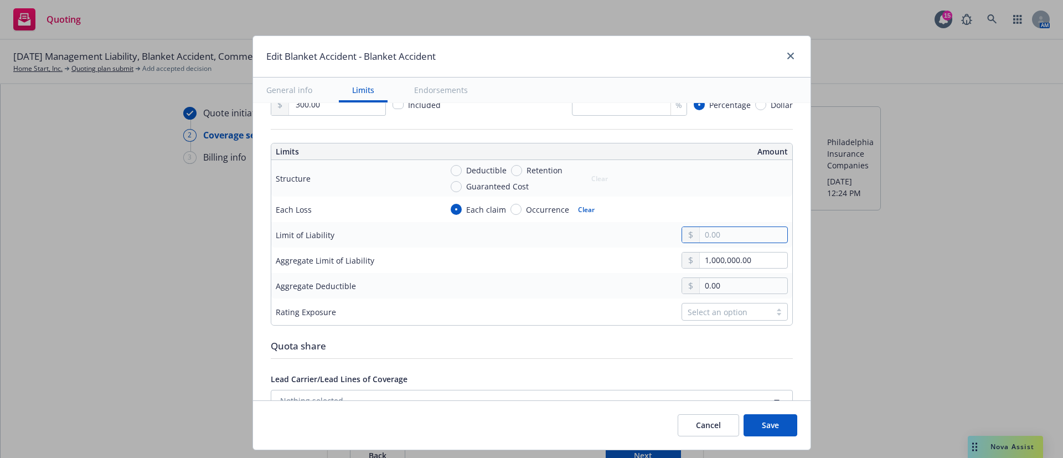
type input "1.00"
type textarea "x"
type input "10.00"
type textarea "x"
type input "100.00"
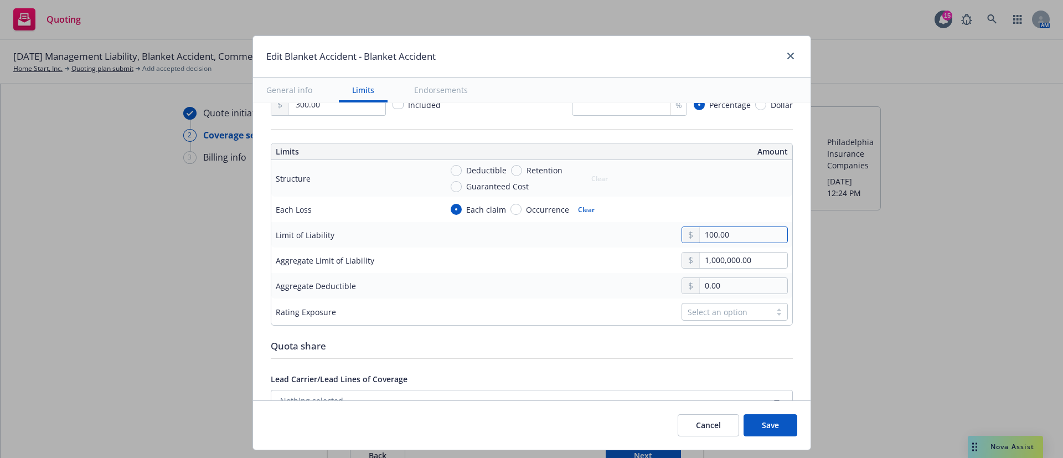
type textarea "x"
type input "1,000.00"
type textarea "x"
type input "10,000.00"
type textarea "x"
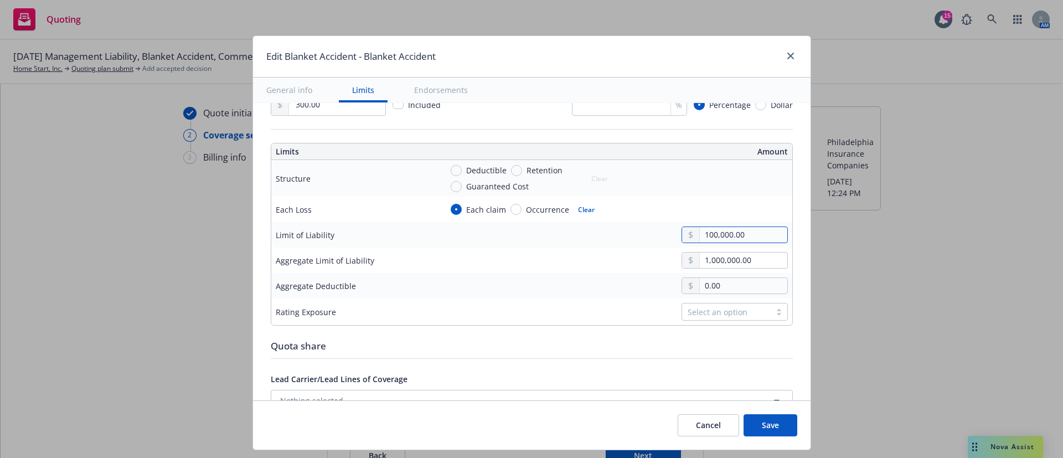
type input "100,000.00"
click at [554, 280] on div "0.00" at bounding box center [615, 286] width 346 height 17
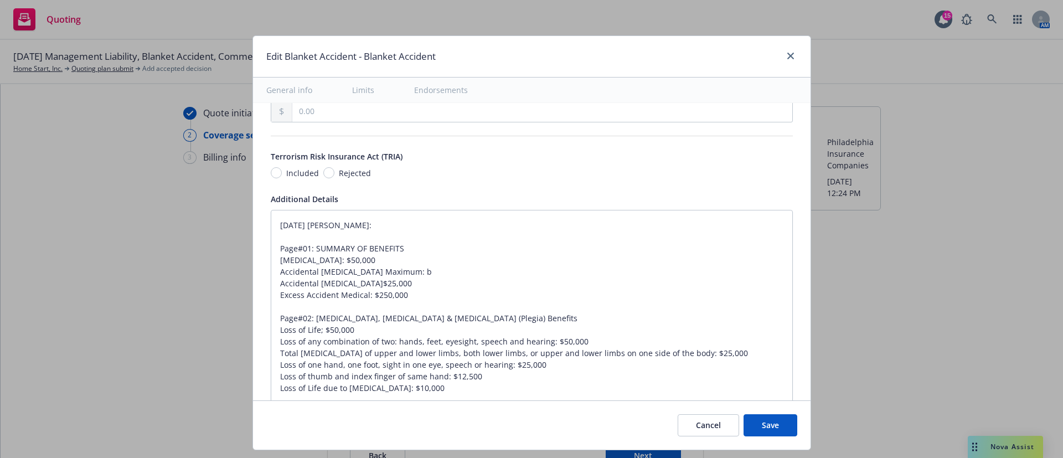
scroll to position [665, 0]
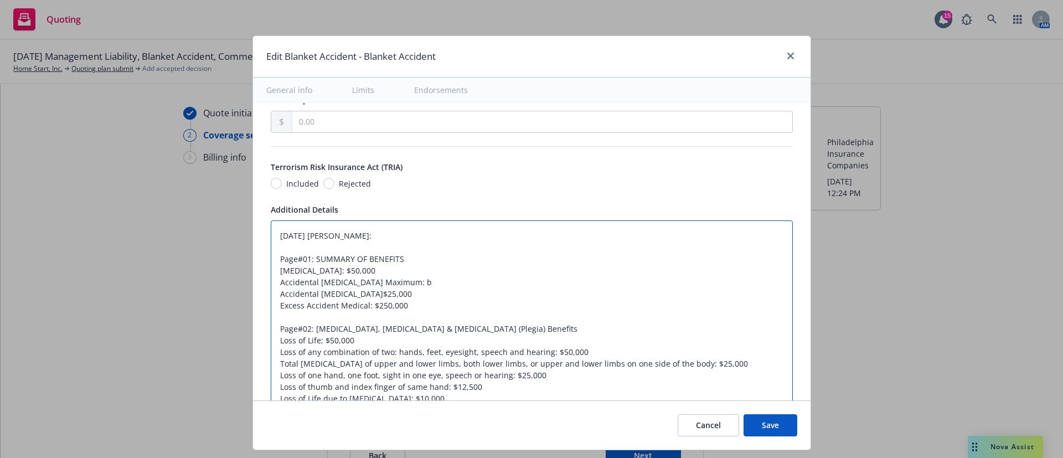
click at [445, 315] on textarea "11/21/2024 Galib Sheik: Page#01: SUMMARY OF BENEFITS Accidental Death: $50,000 …" at bounding box center [532, 334] width 522 height 228
paste textarea "Accident Medical Expense: $100,000 (per Participant, per Accident) Accident Med…"
type textarea "x"
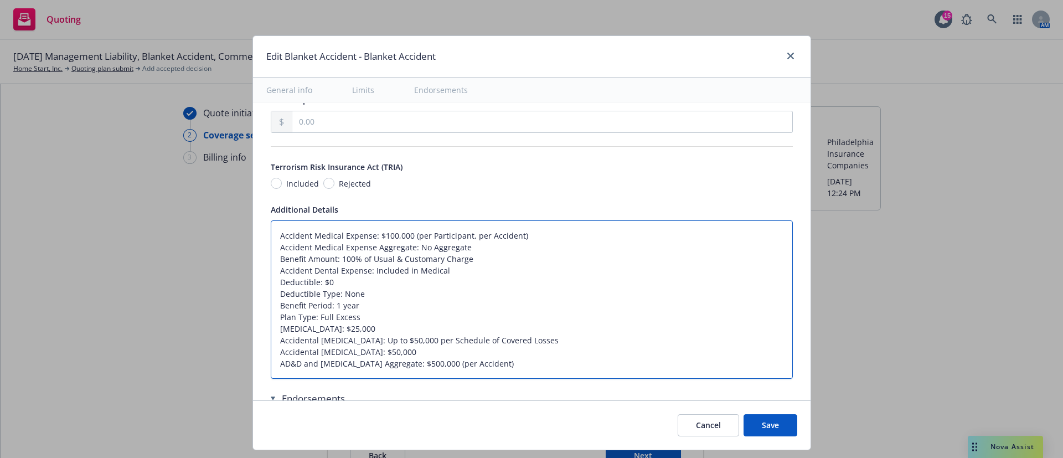
type textarea "Accident Medical Expense: $100,000 (per Participant, per Accident) Accident Med…"
click at [783, 426] on button "Save" at bounding box center [771, 425] width 54 height 22
type textarea "x"
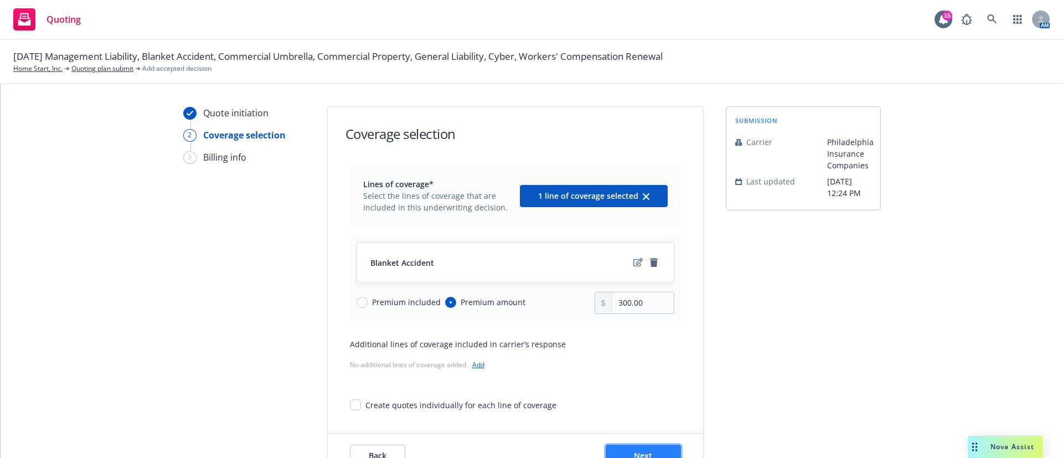
click at [635, 449] on button "Next" at bounding box center [643, 456] width 75 height 22
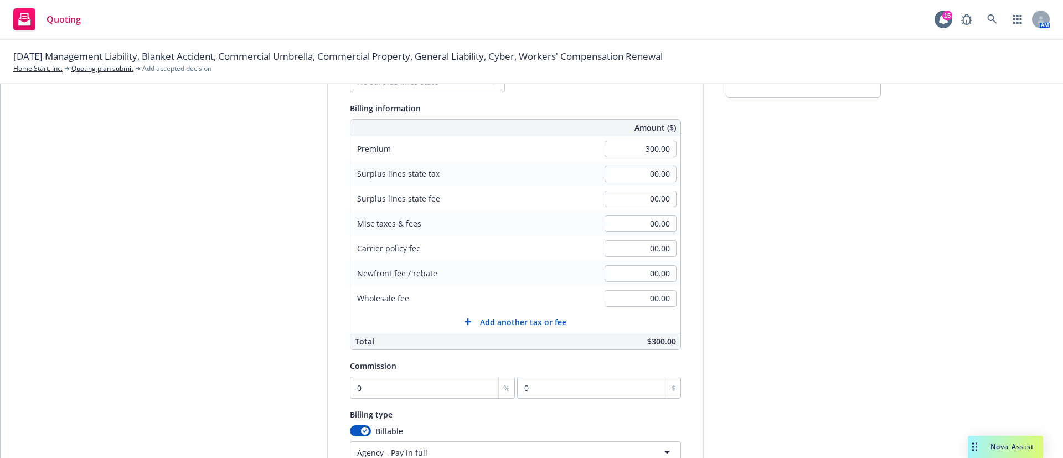
scroll to position [166, 0]
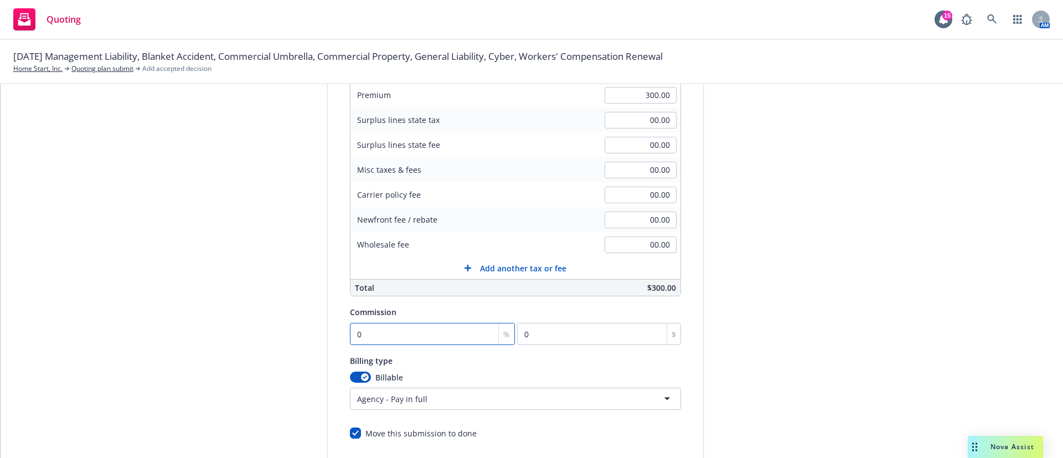
click at [384, 332] on input "0" at bounding box center [433, 334] width 166 height 22
type input "1"
type input "3"
type input "17"
type input "51"
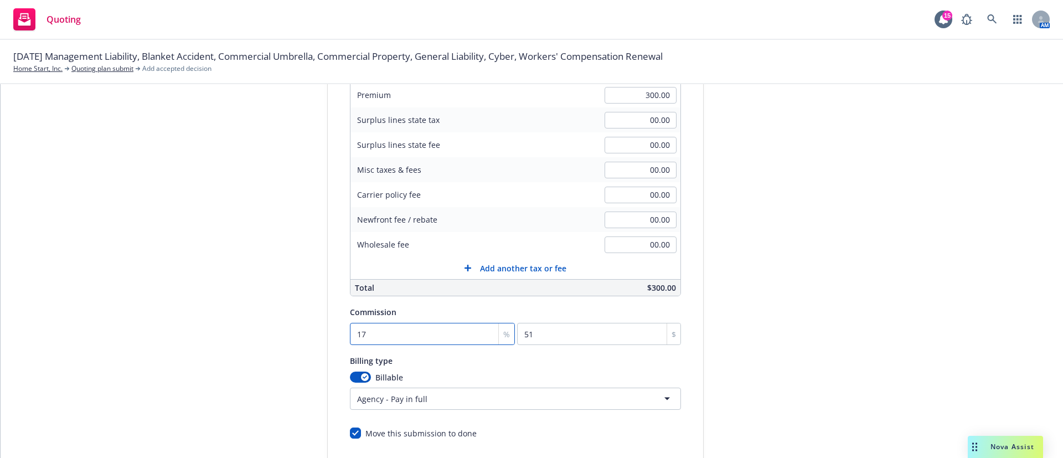
type input "17.5"
type input "52.5"
type input "17.5"
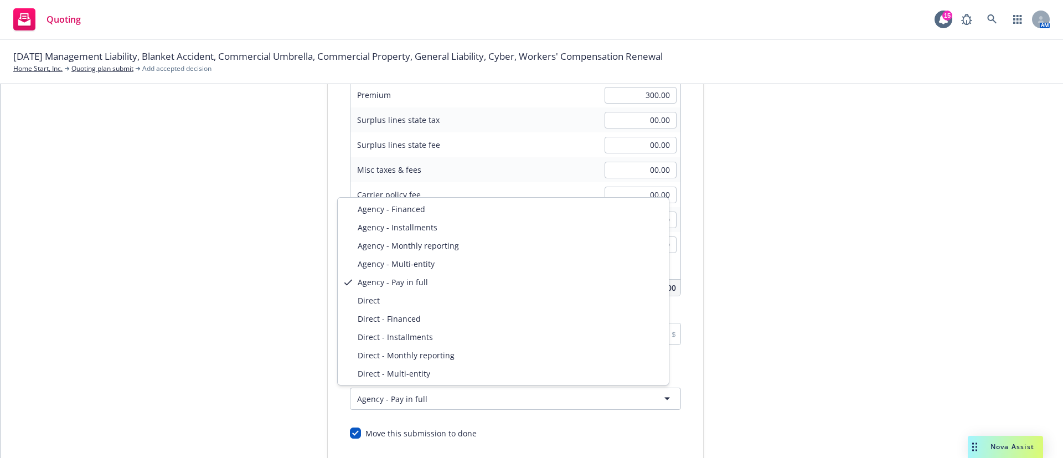
click at [441, 398] on html "Quoting 15 AM 11/01/25 Management Liability, Blanket Accident, Commercial Umbre…" at bounding box center [531, 229] width 1063 height 458
select select "DIRECT"
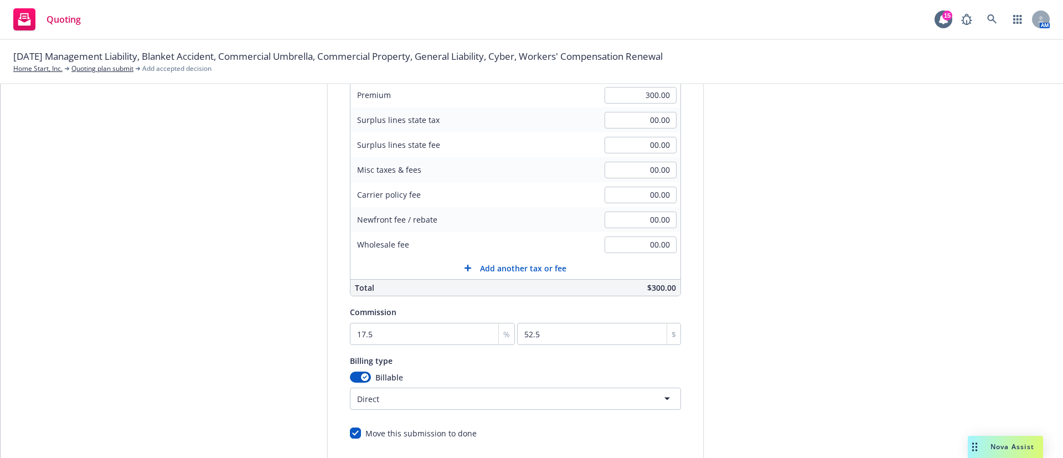
click at [788, 292] on div "submission Carrier Philadelphia Insurance Companies Last updated 10/15, 12:24 PM" at bounding box center [803, 223] width 155 height 567
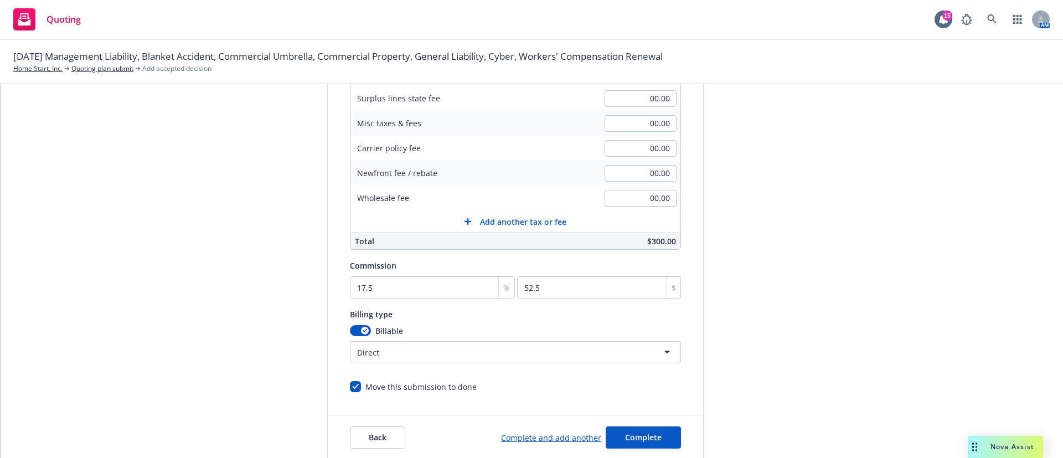
scroll to position [237, 0]
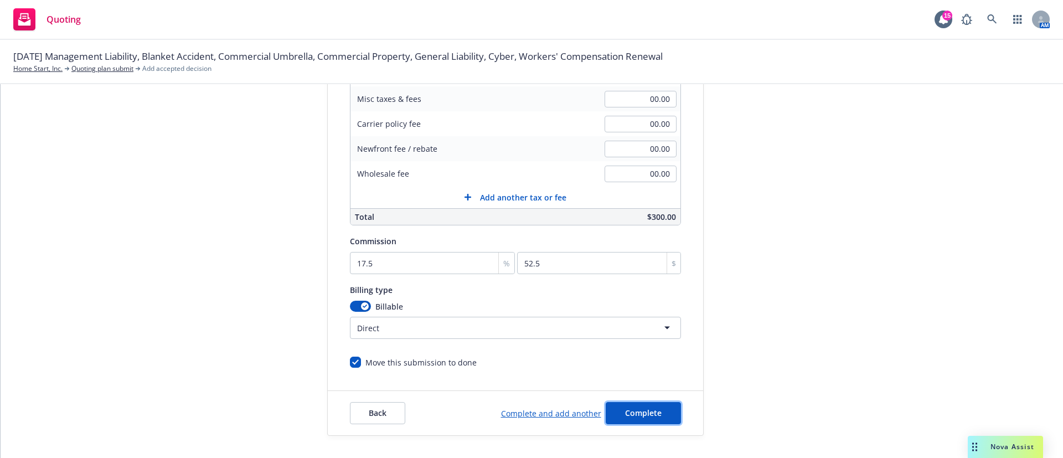
click at [636, 409] on span "Complete" at bounding box center [643, 413] width 37 height 11
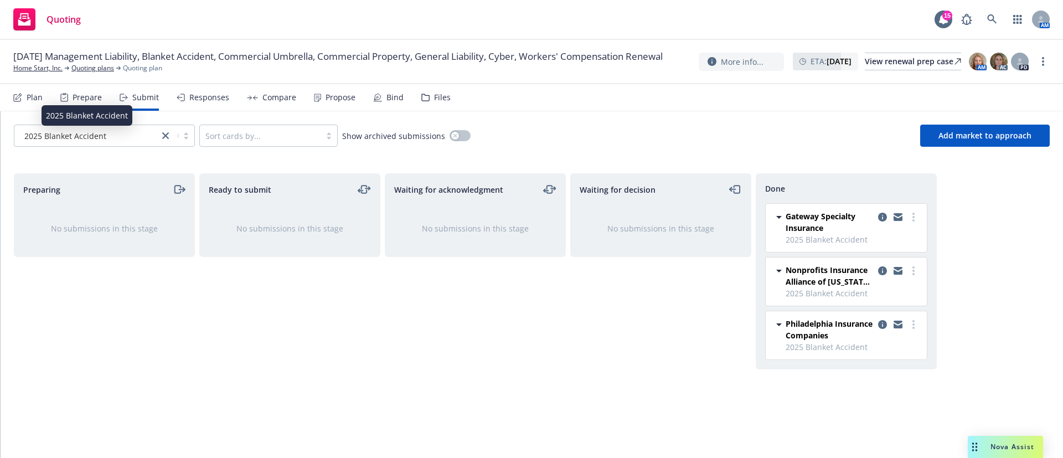
click at [143, 132] on div "2025 Blanket Accident" at bounding box center [86, 136] width 133 height 12
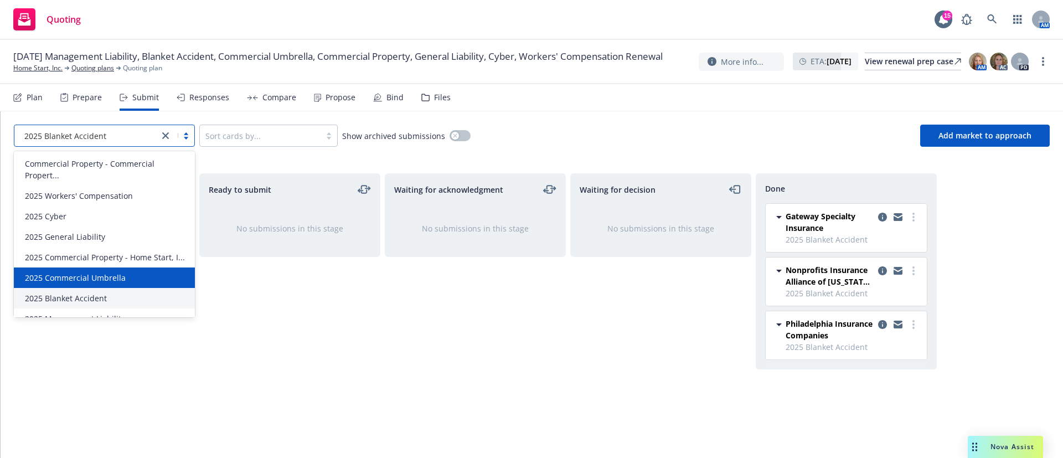
click at [88, 283] on span "2025 Commercial Umbrella" at bounding box center [75, 278] width 101 height 12
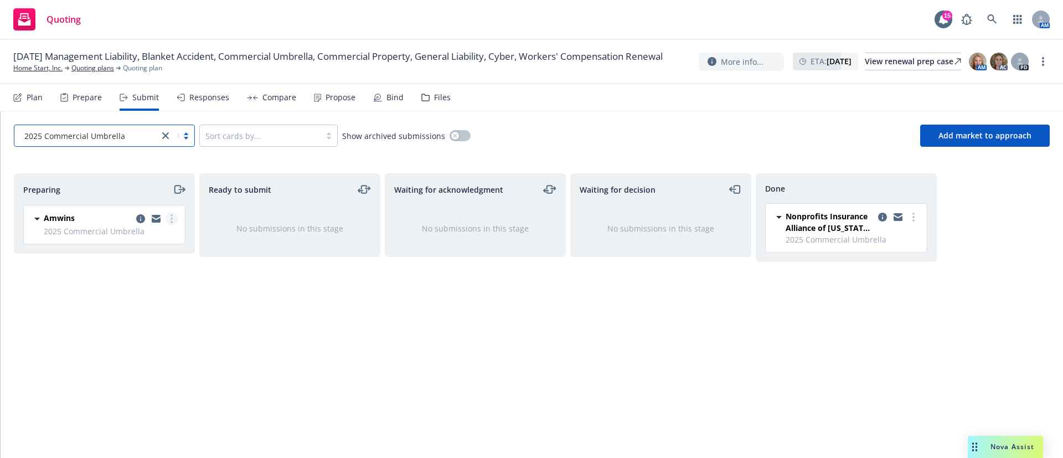
click at [171, 224] on link "more" at bounding box center [171, 218] width 13 height 13
click at [129, 308] on span "Add accepted decision" at bounding box center [122, 307] width 111 height 11
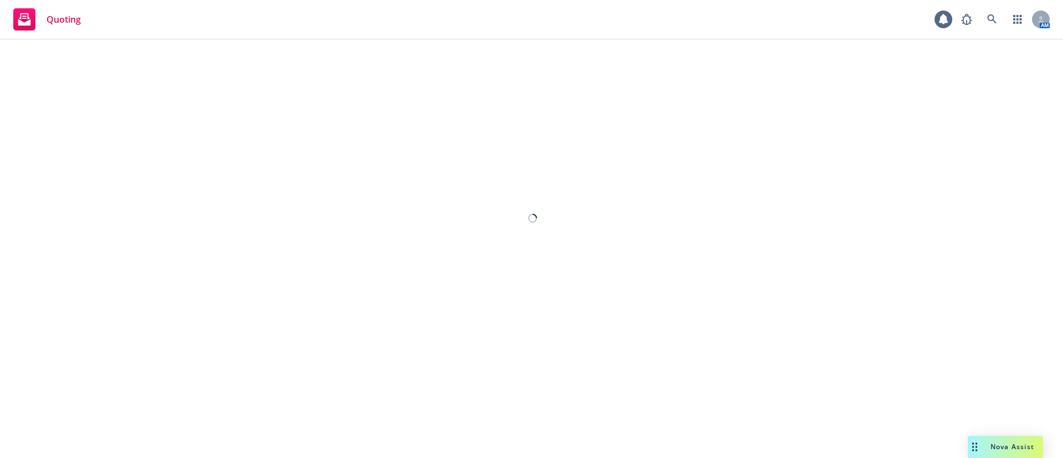
select select "12"
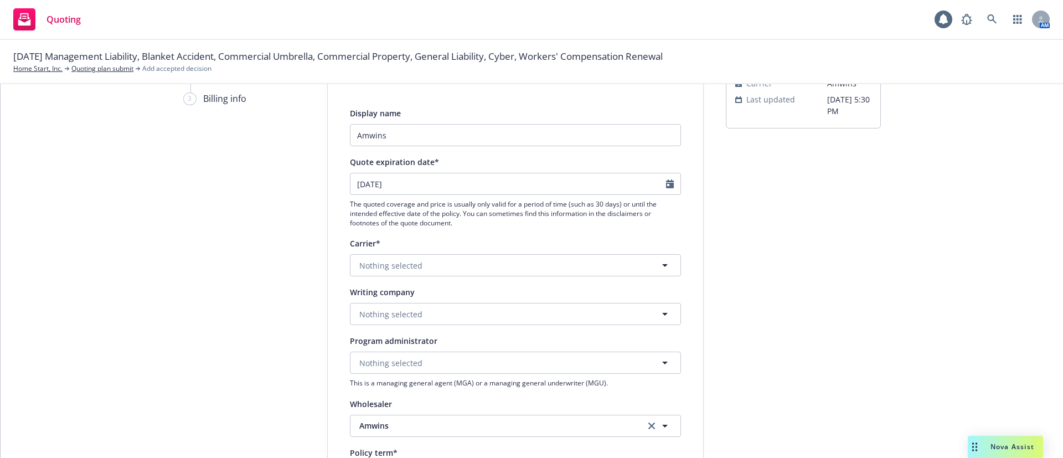
scroll to position [83, 0]
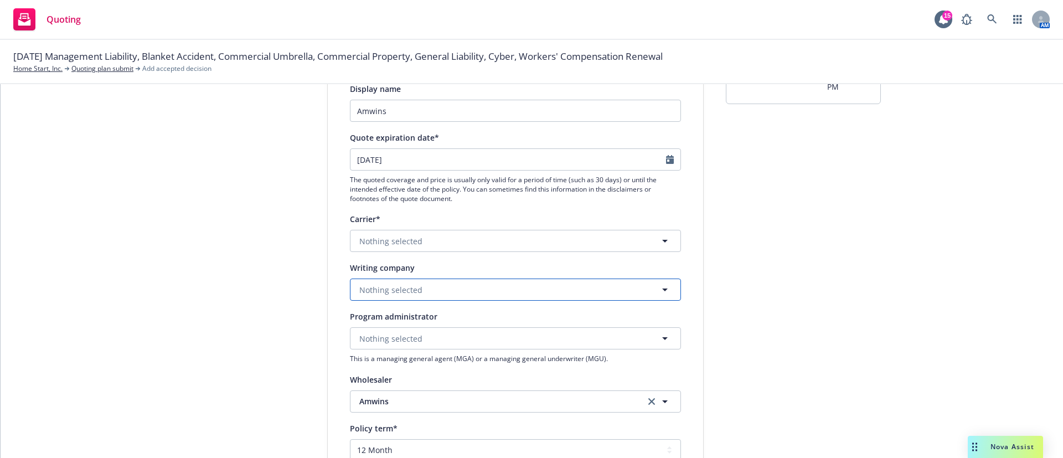
click at [385, 288] on span "Nothing selected" at bounding box center [390, 290] width 63 height 12
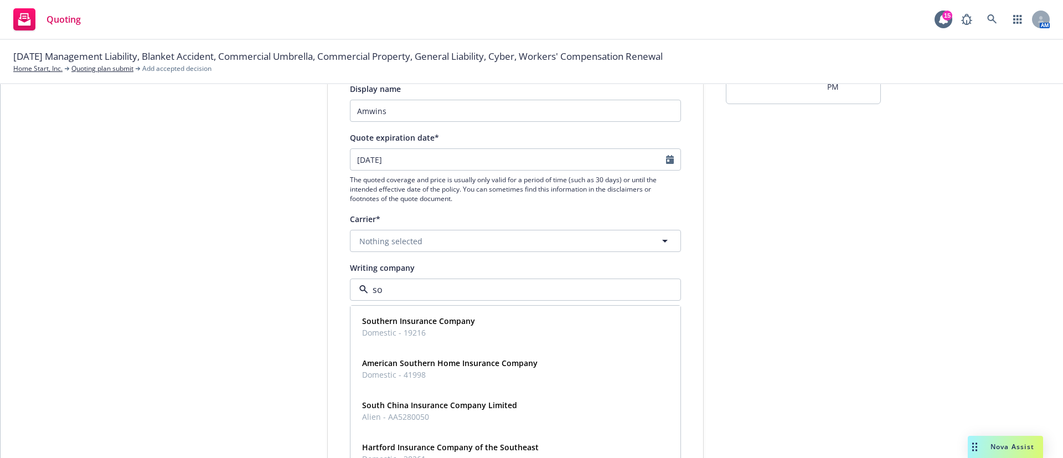
type input "s"
click at [129, 64] on link "Quoting plan submit" at bounding box center [102, 69] width 62 height 10
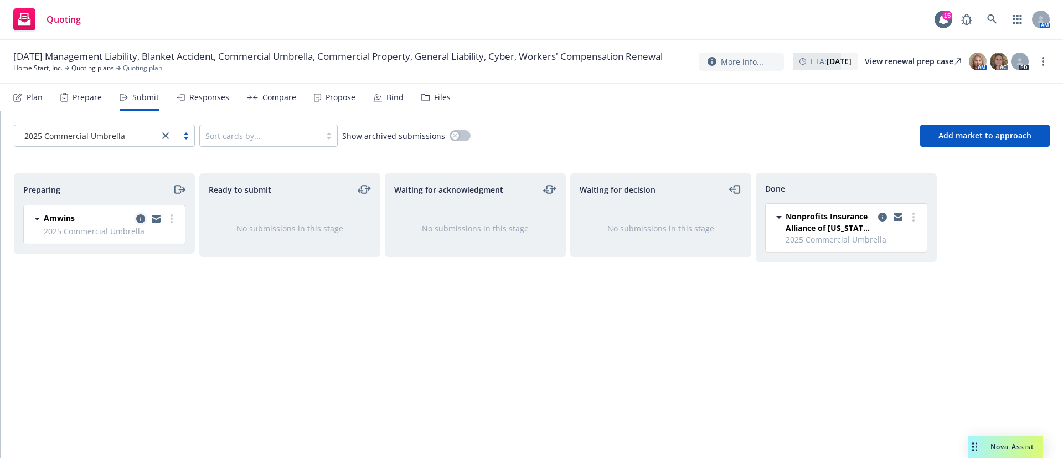
click at [141, 218] on icon "copy logging email" at bounding box center [140, 218] width 9 height 9
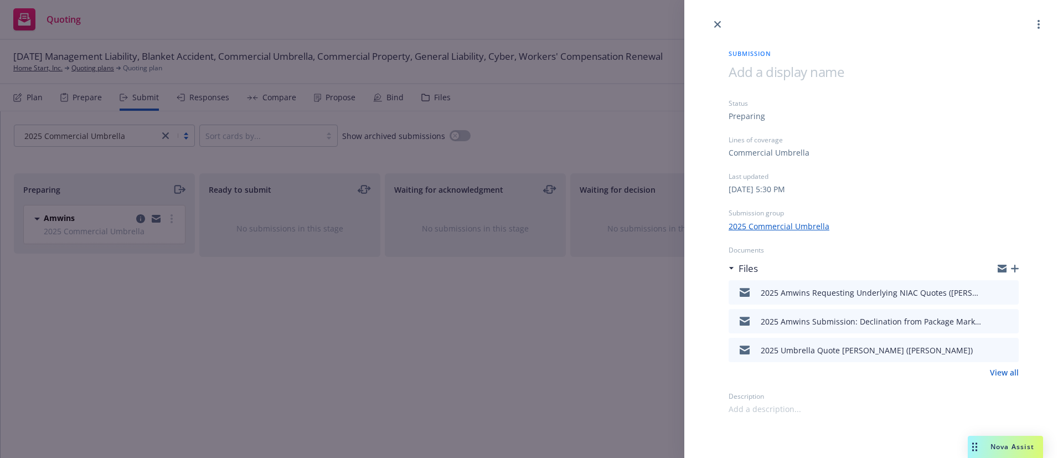
click at [1018, 265] on icon "button" at bounding box center [1015, 269] width 8 height 8
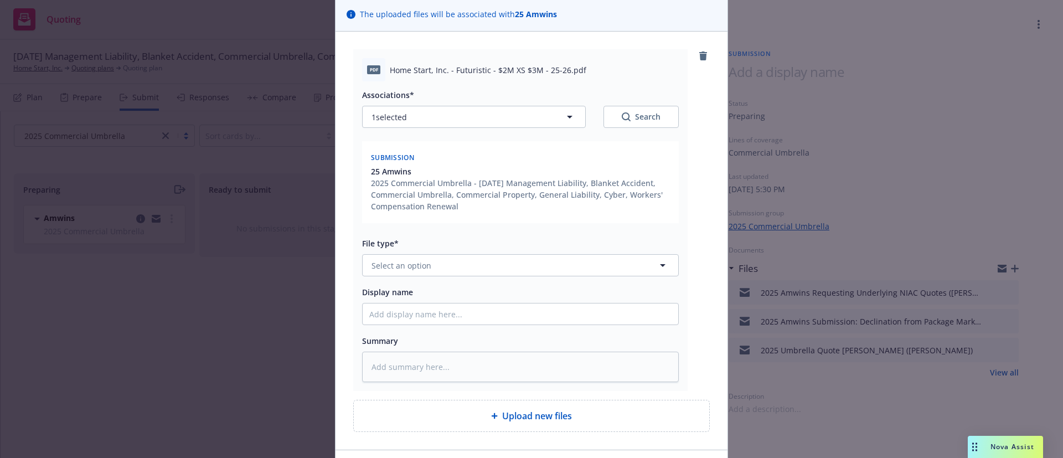
scroll to position [157, 0]
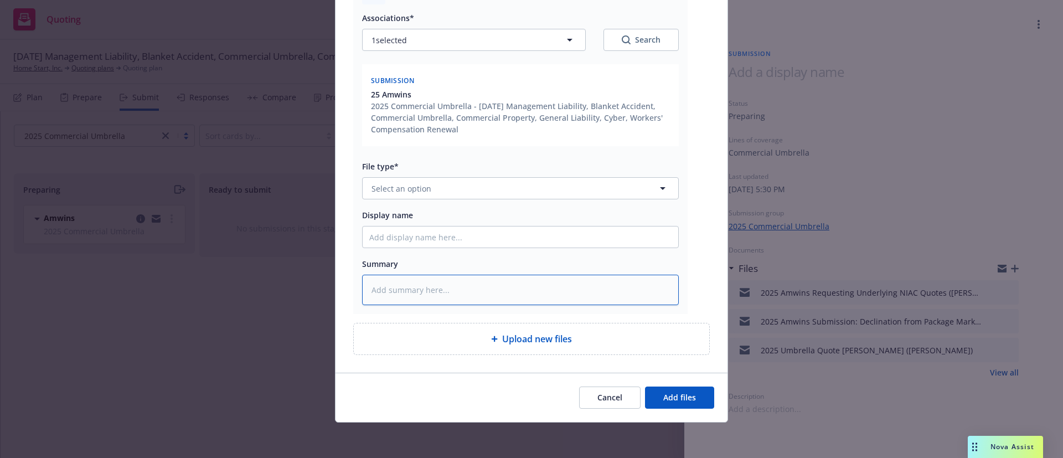
click at [516, 279] on textarea at bounding box center [520, 290] width 317 height 30
type textarea "x"
type textarea "W"
type textarea "x"
type textarea "Wr"
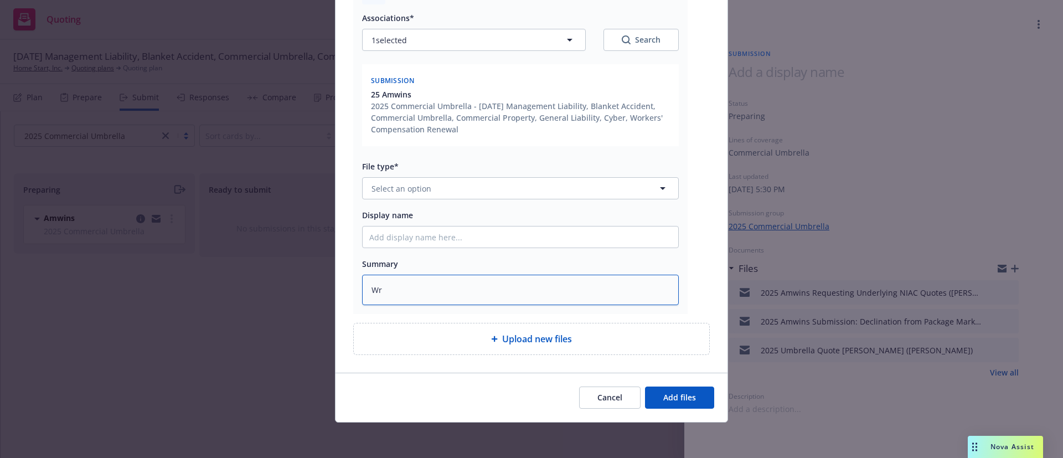
type textarea "x"
type textarea "Wri"
type textarea "x"
type textarea "Wr"
type textarea "x"
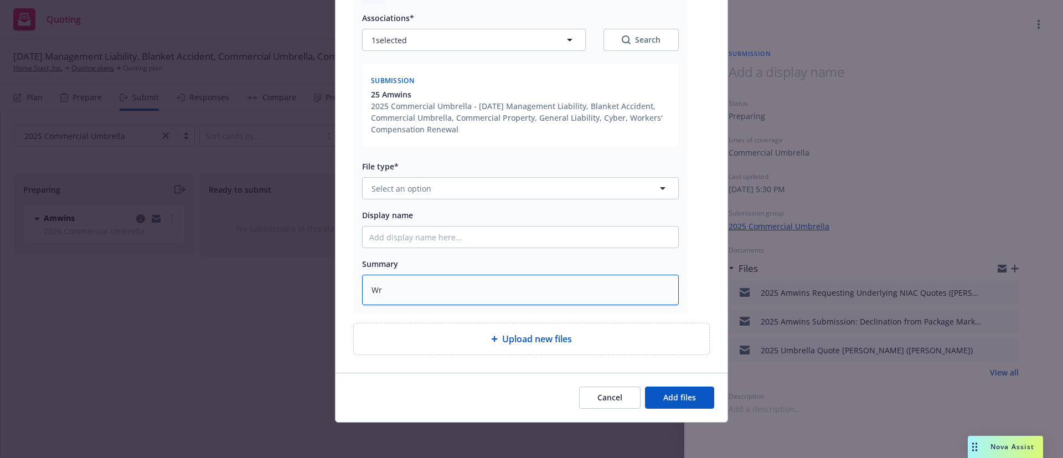
type textarea "Wri"
type textarea "x"
type textarea "Writ"
type textarea "x"
type textarea "Writin"
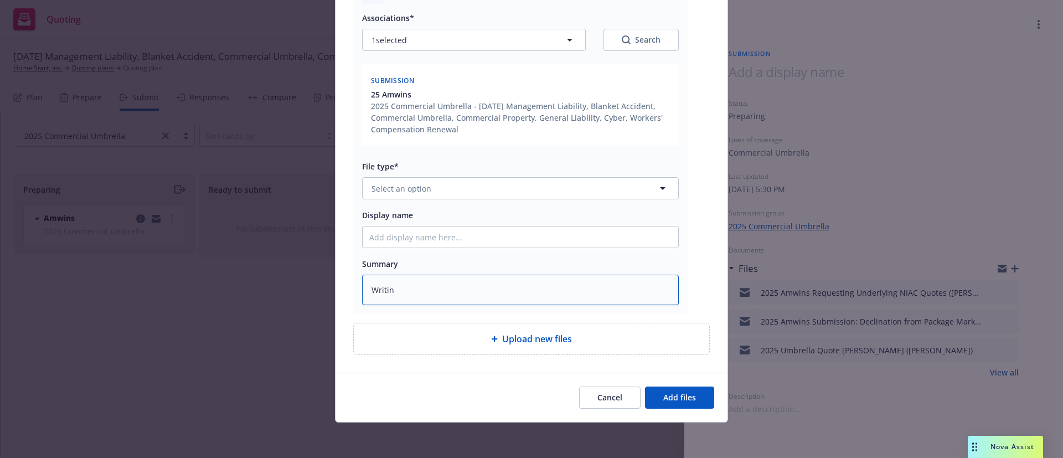
type textarea "x"
type textarea "Writing"
type textarea "x"
type textarea "Writing C"
type textarea "x"
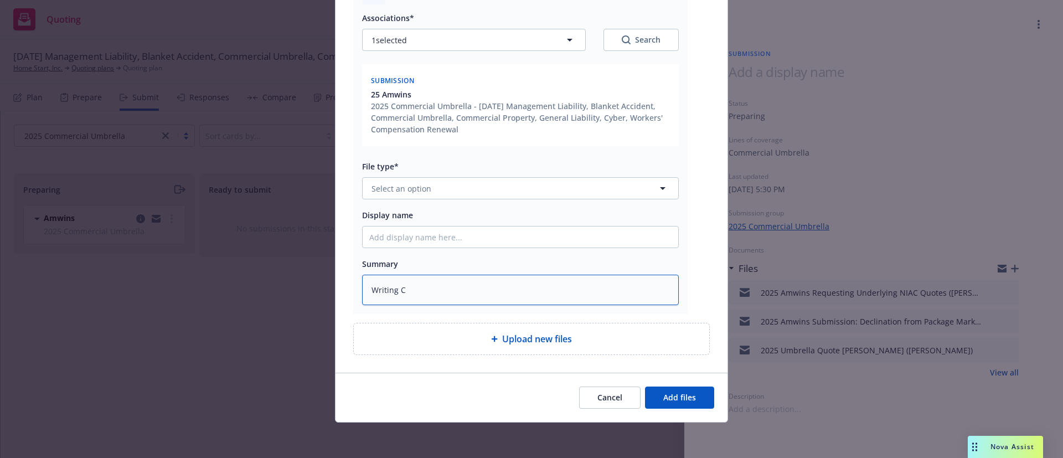
type textarea "Writing Co"
type textarea "x"
type textarea "Writing Com"
type textarea "x"
type textarea "Writing Comp"
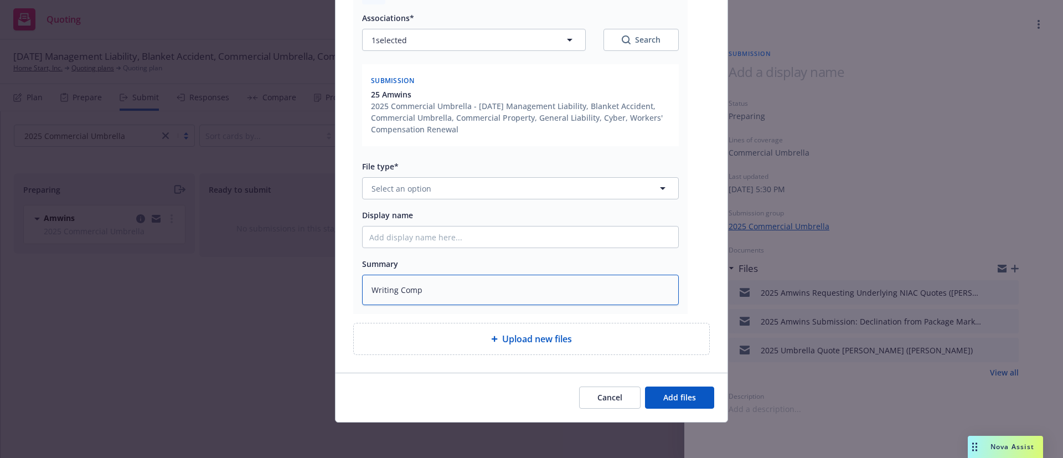
type textarea "x"
type textarea "Writing Compn"
type textarea "x"
type textarea "Writing Comp"
type textarea "x"
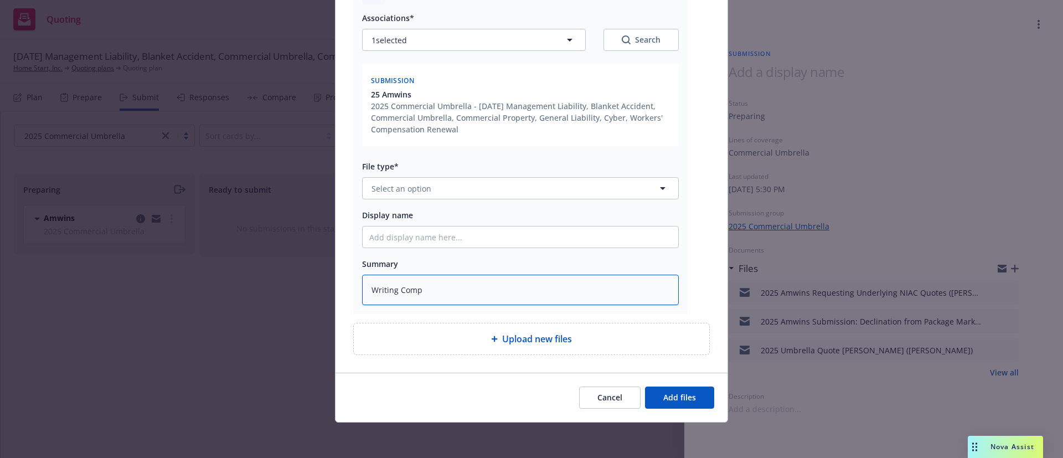
type textarea "Writing Com"
type textarea "x"
type textarea "Writing Co"
type textarea "x"
type textarea "Writing C"
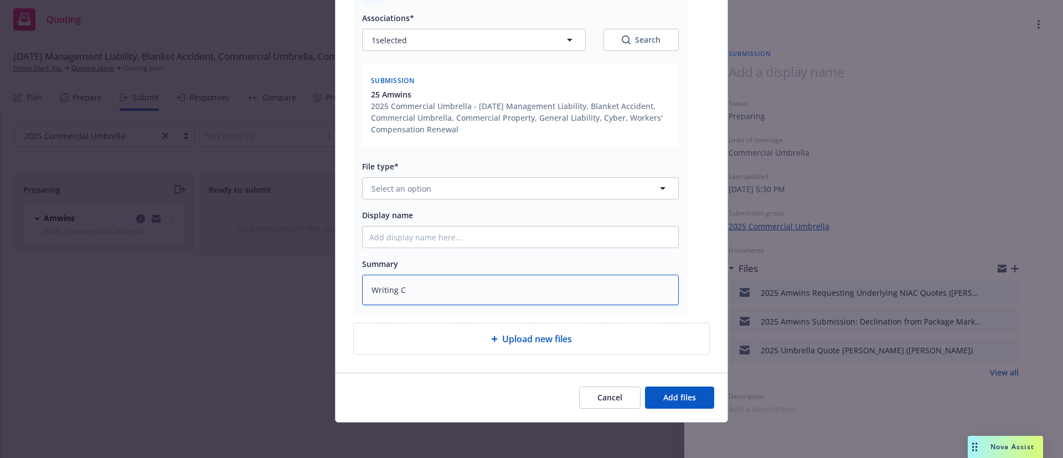
type textarea "x"
type textarea "Writing"
type textarea "x"
type textarea "Writing c"
type textarea "x"
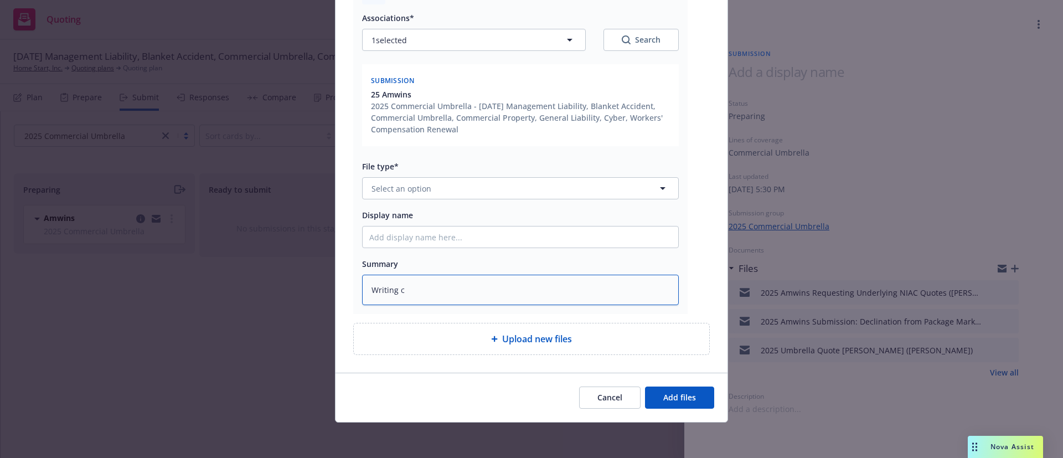
type textarea "Writing co"
type textarea "x"
type textarea "Writing com"
type textarea "x"
type textarea "Writing comp"
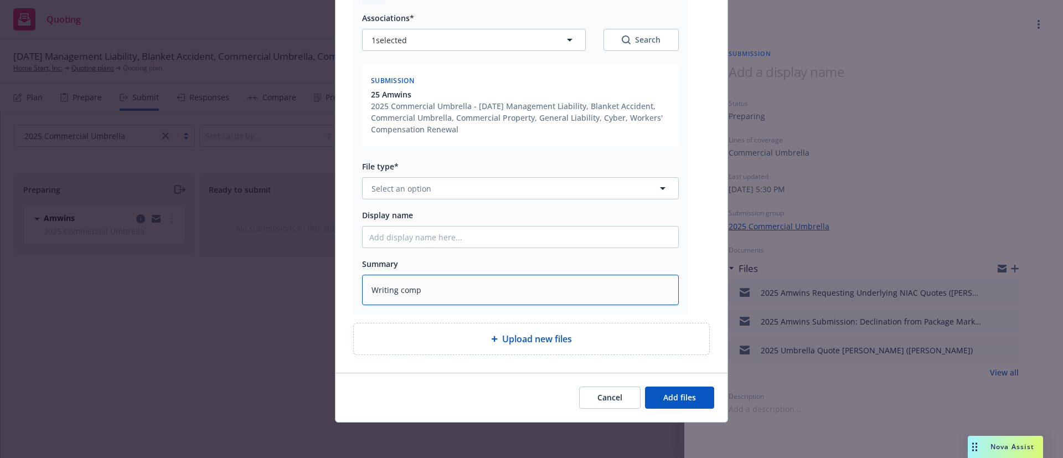
type textarea "x"
type textarea "Writing compn"
type textarea "x"
type textarea "Writing compna"
type textarea "x"
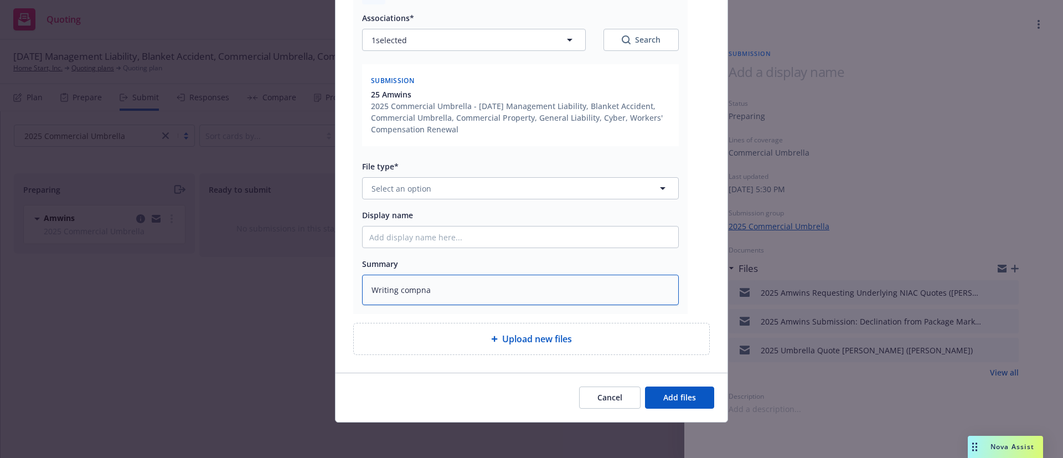
type textarea "Writing compn"
type textarea "x"
type textarea "Writing comp"
type textarea "x"
type textarea "Writing com"
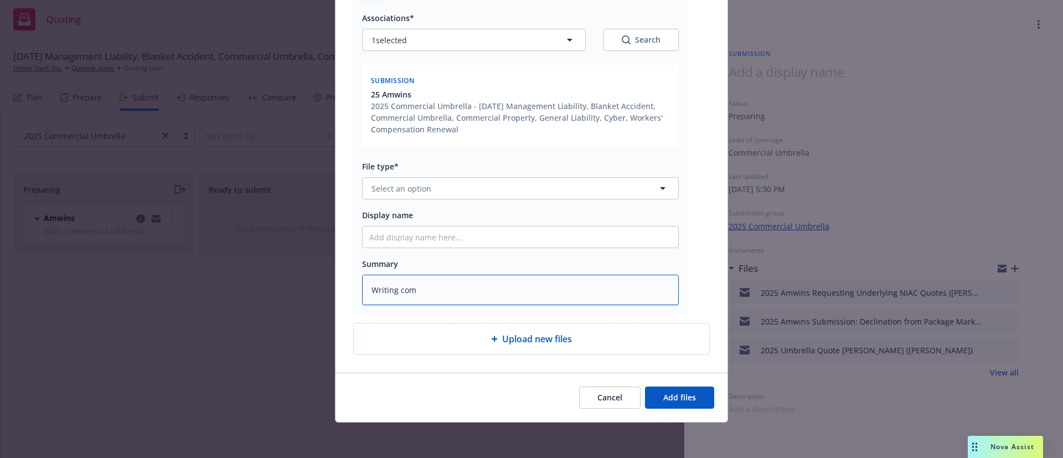
type textarea "x"
type textarea "Writing co"
type textarea "x"
type textarea "Writing c"
type textarea "x"
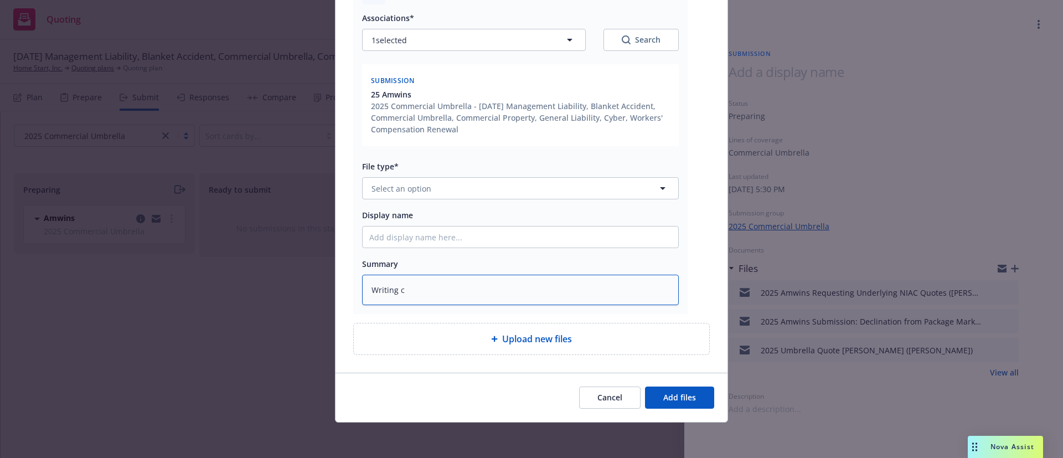
type textarea "Writing"
type textarea "x"
type textarea "Writing"
type textarea "x"
type textarea "Writin"
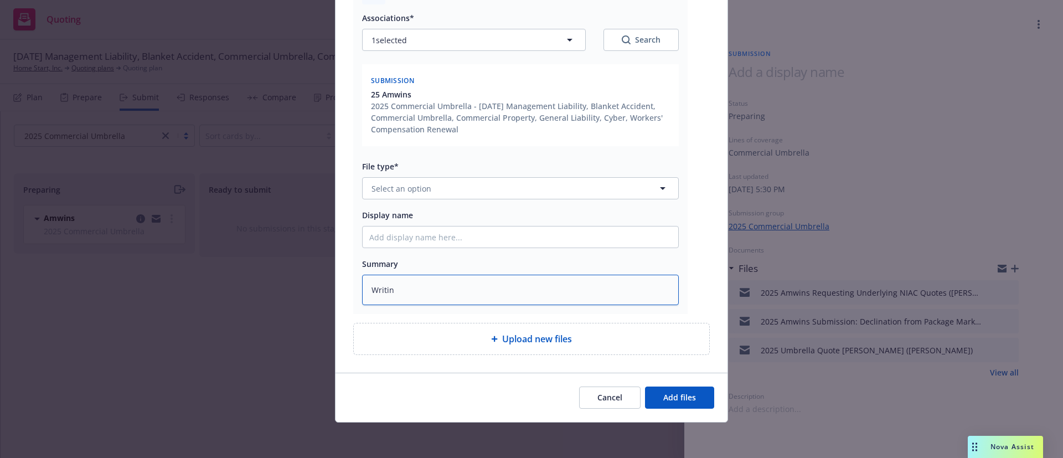
type textarea "x"
type textarea "Writi"
type textarea "x"
type textarea "Writ"
type textarea "x"
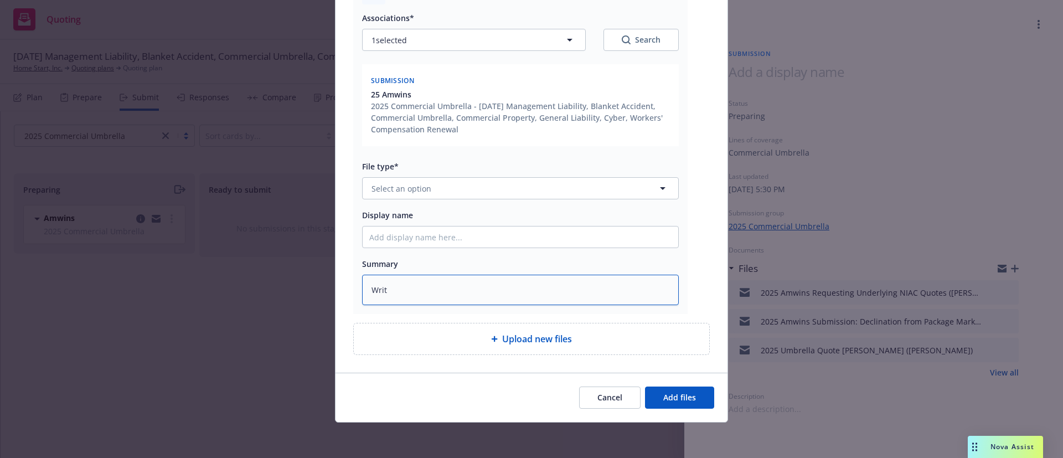
type textarea "Wri"
type textarea "x"
type textarea "Wr"
type textarea "x"
type textarea "W"
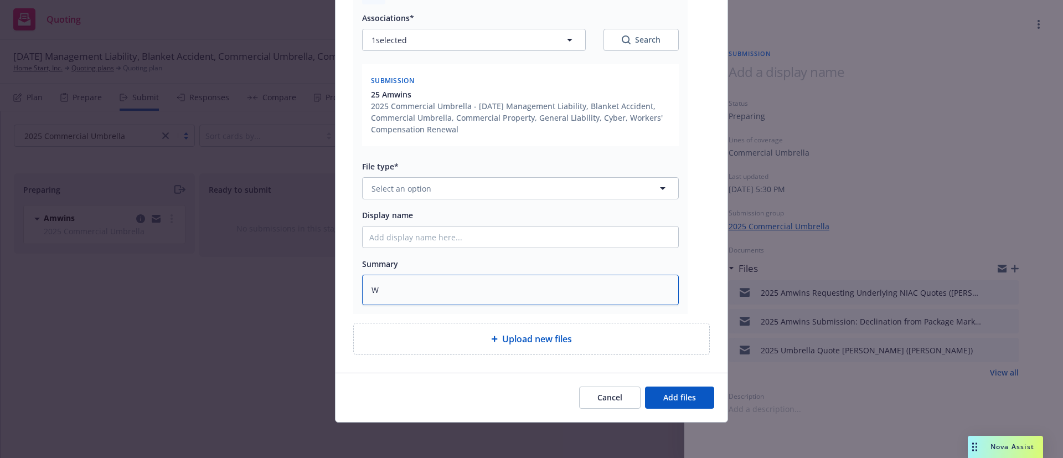
type textarea "x"
click at [436, 200] on div "Associations* 1 selected Search Submission 25 Amwins 2025 Commercial Umbrella -…" at bounding box center [520, 154] width 317 height 301
click at [435, 188] on button "Select an option" at bounding box center [520, 188] width 317 height 22
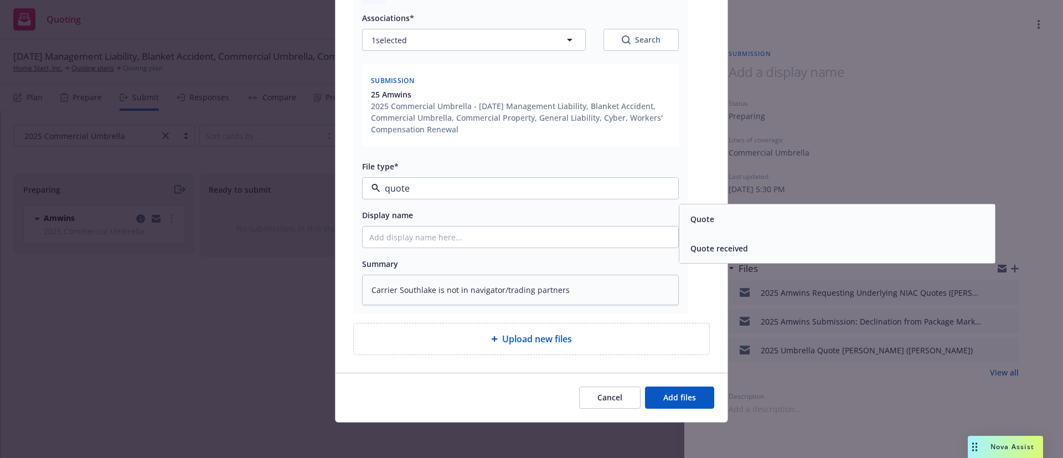
click at [803, 208] on div "Quote" at bounding box center [838, 218] width 316 height 29
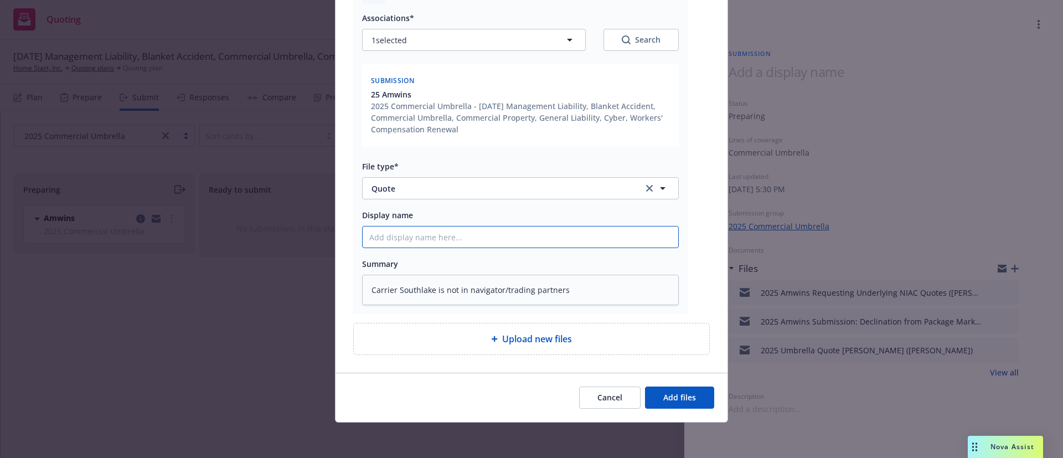
click at [399, 238] on input "Display name" at bounding box center [521, 237] width 316 height 21
click at [382, 238] on input "2025 Excess Amwins Quote" at bounding box center [521, 237] width 316 height 21
click at [427, 234] on input "2025 $2M Excess Amwins Quote" at bounding box center [521, 237] width 316 height 21
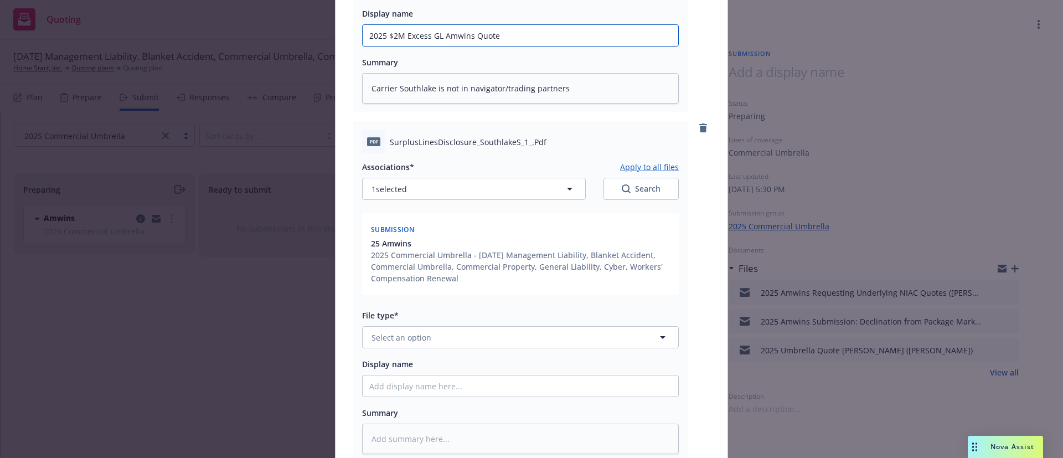
scroll to position [407, 0]
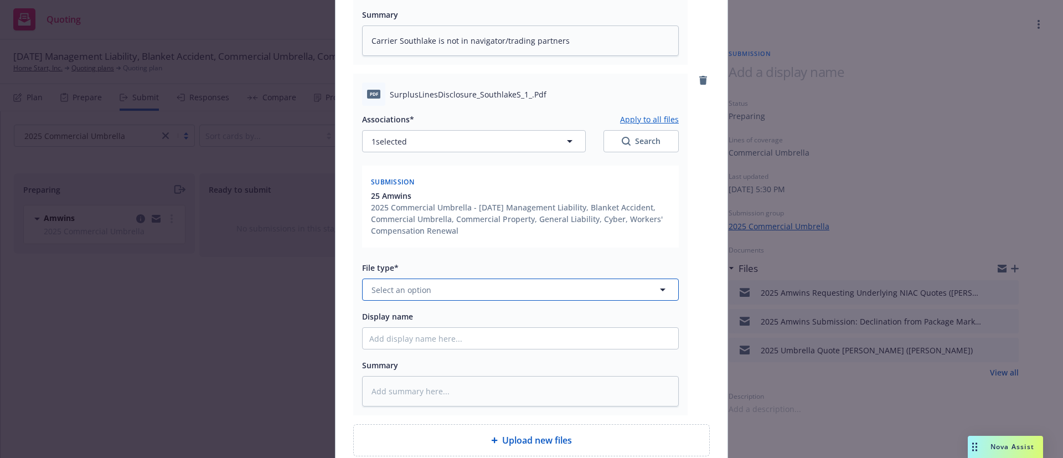
click at [456, 287] on button "Select an option" at bounding box center [520, 290] width 317 height 22
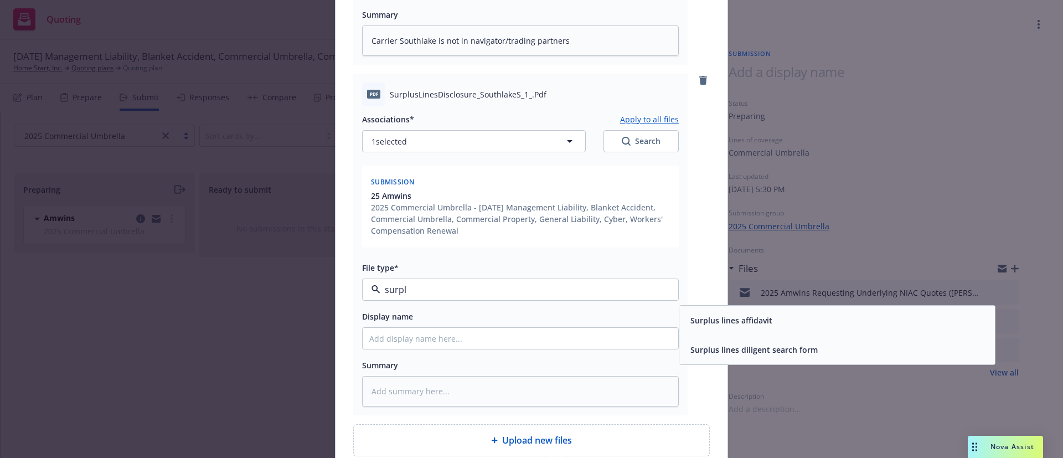
click at [710, 318] on span "Surplus lines affidavit" at bounding box center [732, 321] width 82 height 12
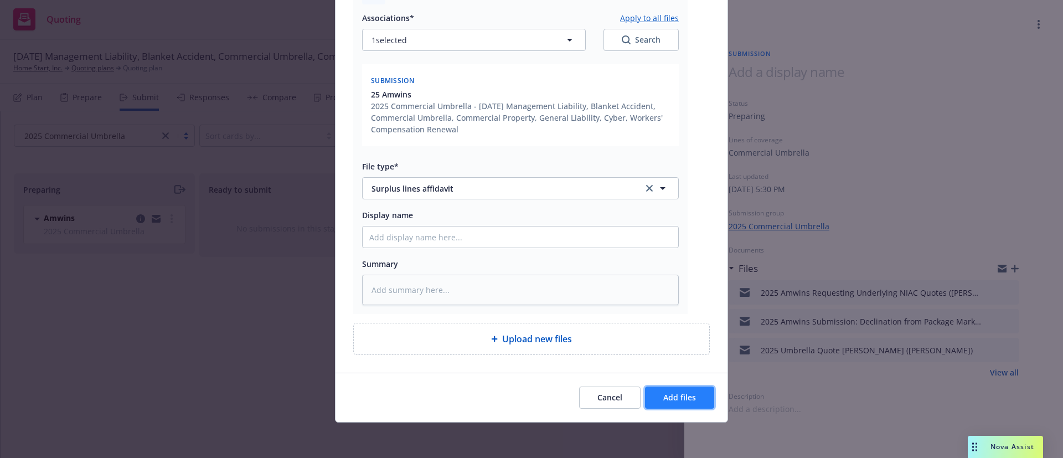
click at [673, 390] on button "Add files" at bounding box center [679, 398] width 69 height 22
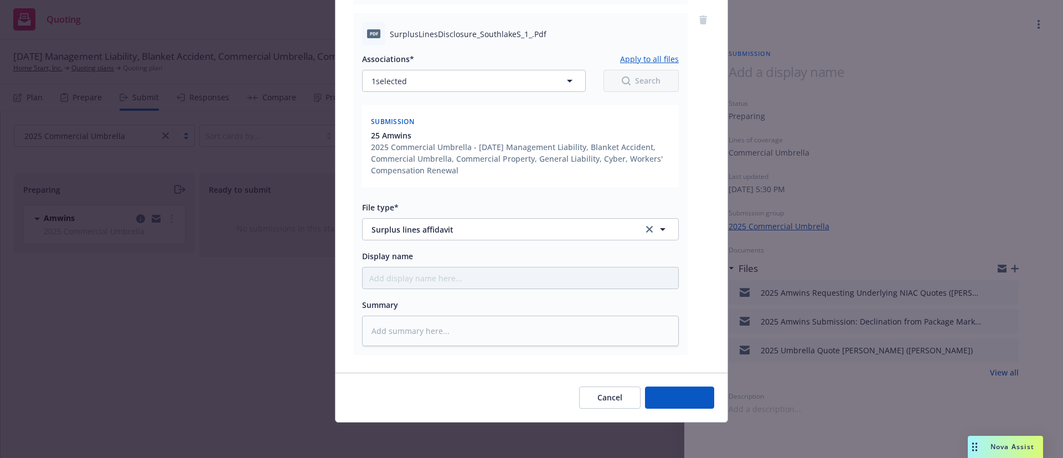
scroll to position [467, 0]
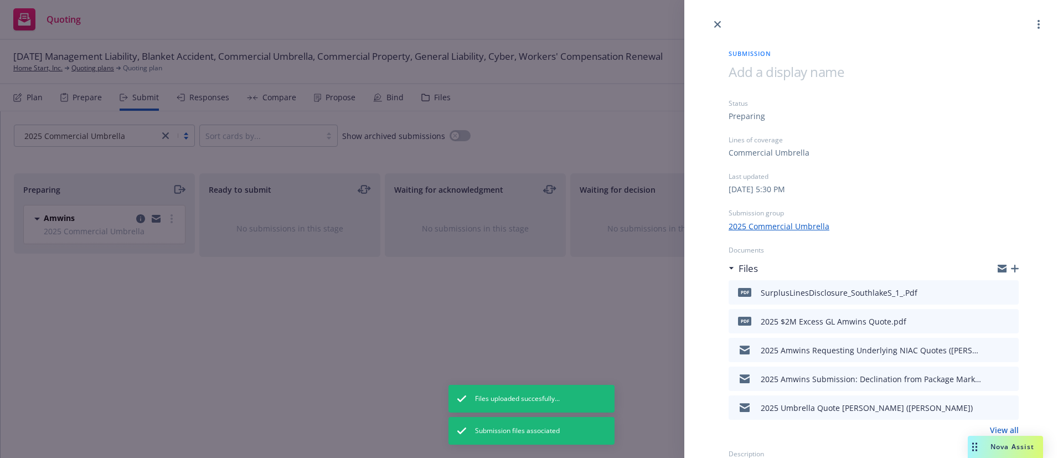
click at [990, 426] on link "View all" at bounding box center [1004, 430] width 29 height 12
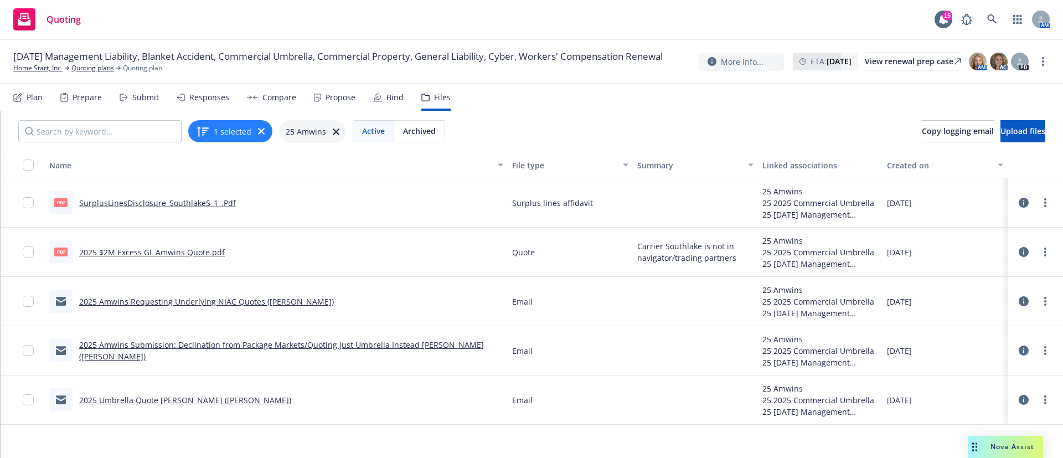
click at [88, 93] on div "Prepare" at bounding box center [87, 97] width 29 height 9
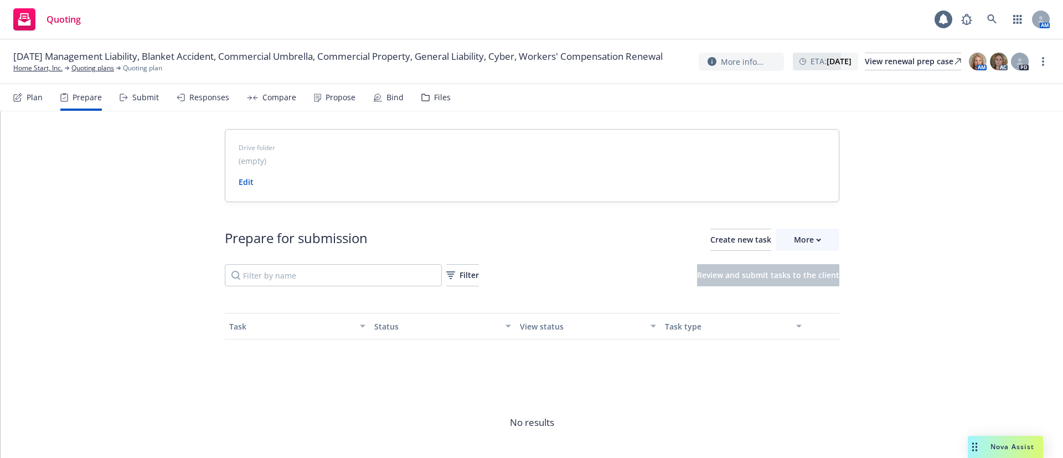
click at [143, 94] on div "Submit" at bounding box center [145, 97] width 27 height 9
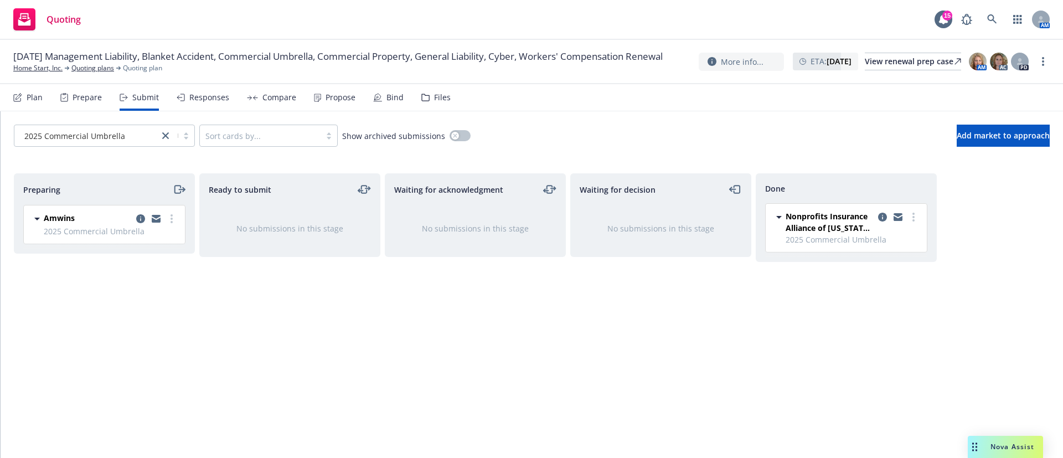
click at [434, 94] on div "Files" at bounding box center [442, 97] width 17 height 9
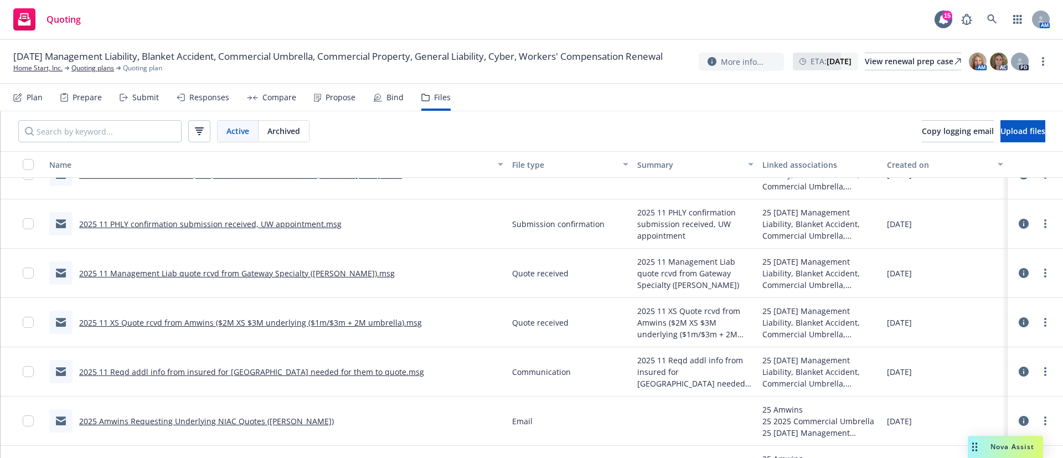
scroll to position [332, 0]
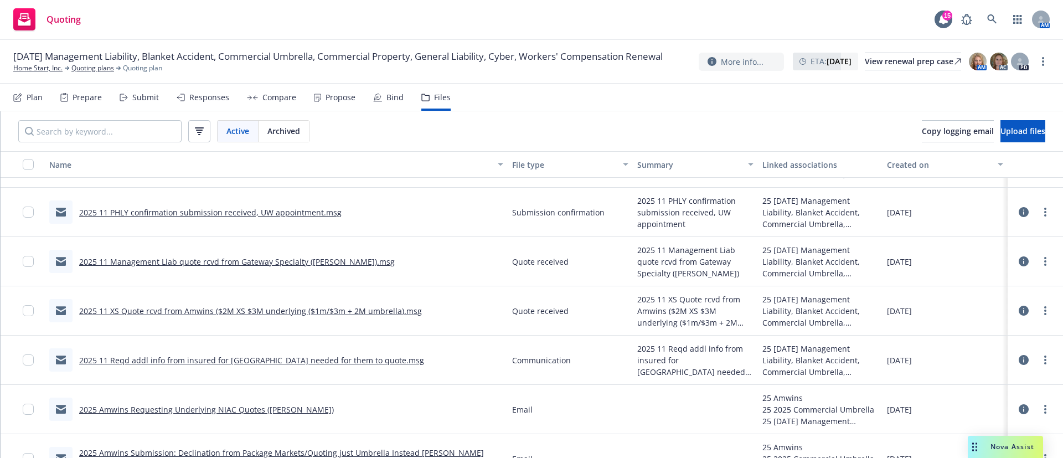
click at [1019, 311] on icon at bounding box center [1024, 311] width 10 height 10
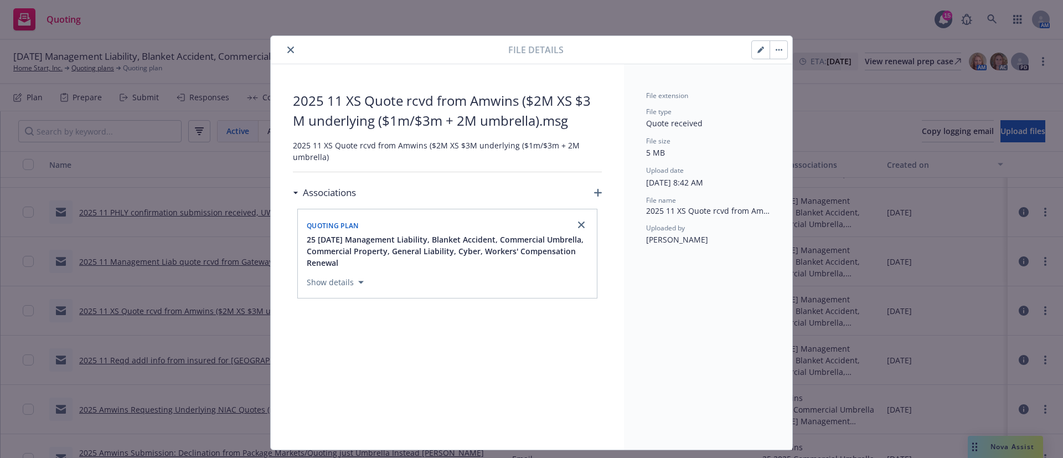
click at [287, 49] on icon "close" at bounding box center [290, 50] width 7 height 7
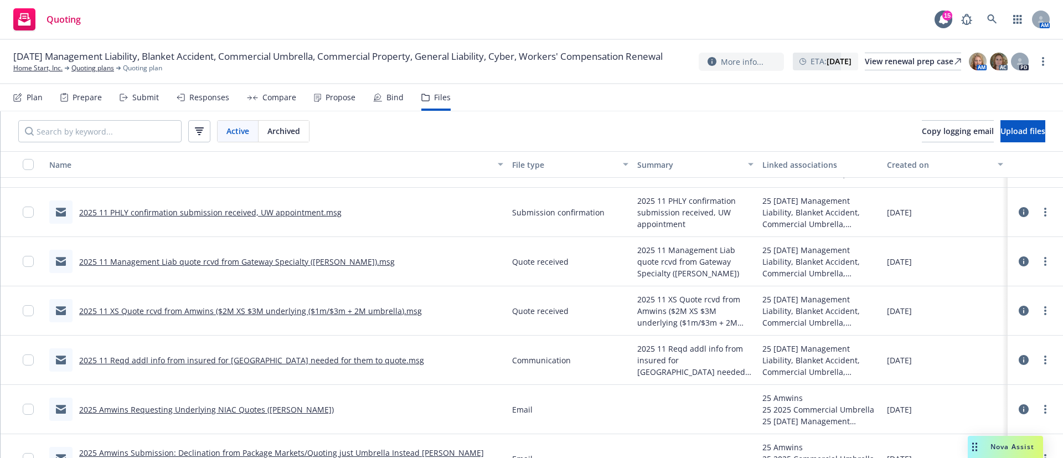
click at [336, 313] on link "2025 11 XS Quote rcvd from Amwins ($2M XS $3M underlying ($1m/$3m + 2M umbrella…" at bounding box center [250, 311] width 343 height 11
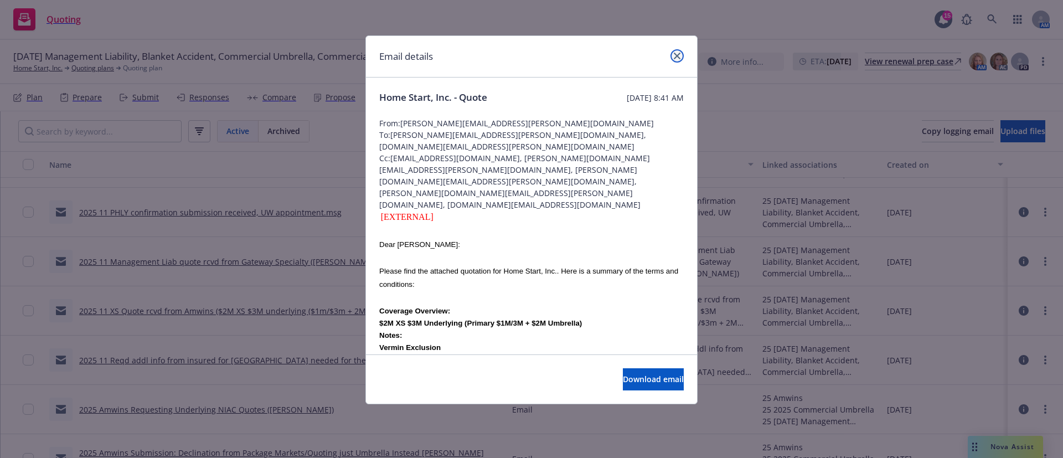
click at [679, 58] on icon "close" at bounding box center [677, 56] width 7 height 7
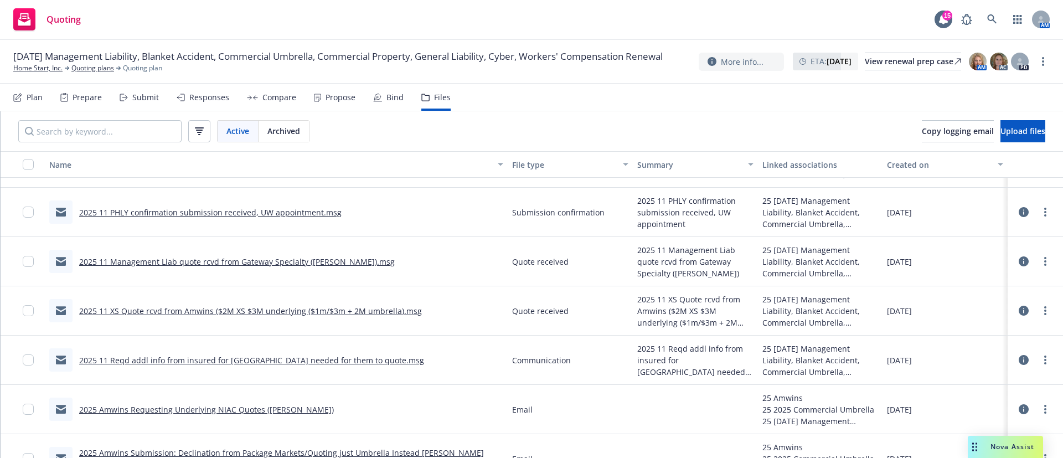
click at [1019, 310] on icon at bounding box center [1024, 311] width 10 height 10
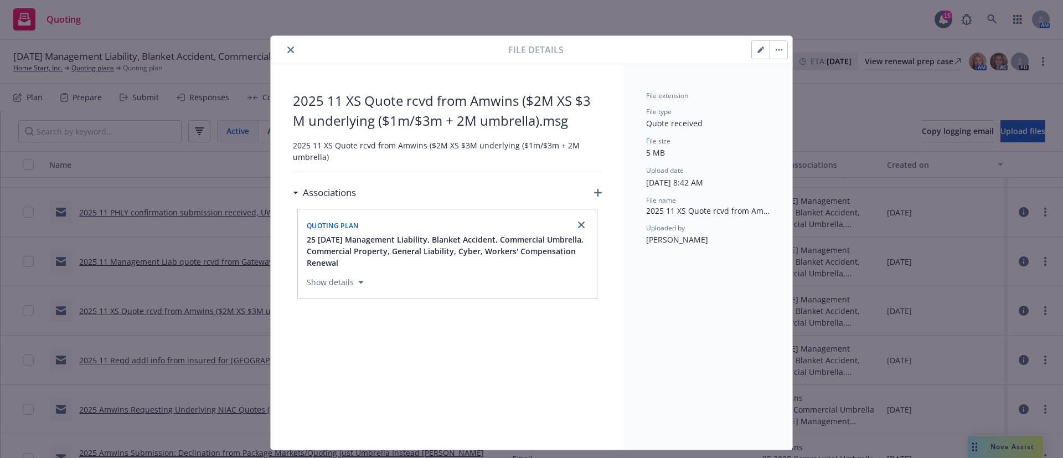
click at [594, 189] on icon "button" at bounding box center [598, 193] width 8 height 8
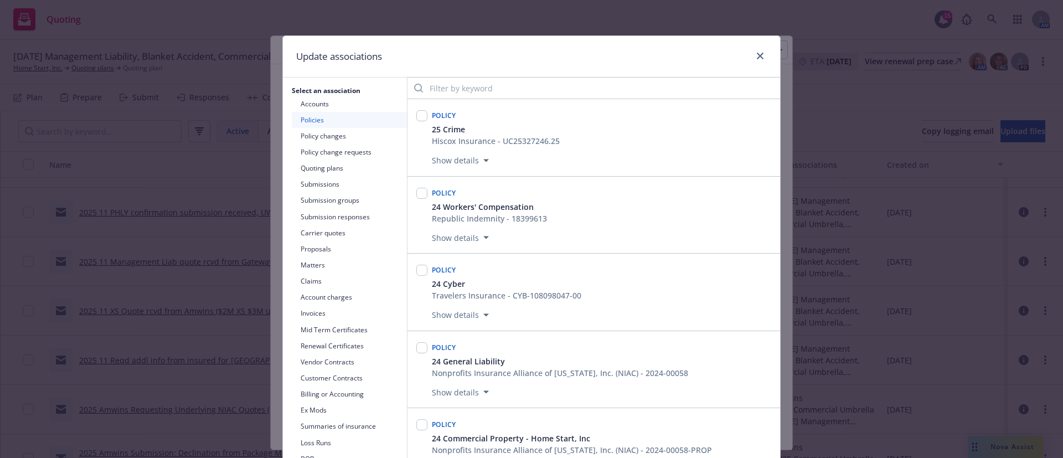
click at [330, 182] on button "Submissions" at bounding box center [349, 184] width 115 height 16
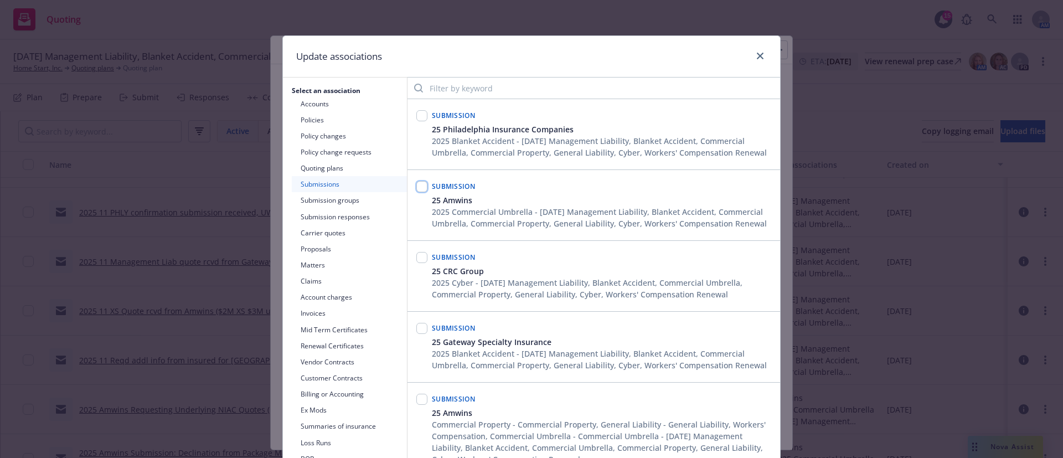
click at [417, 192] on input "checkbox" at bounding box center [422, 186] width 11 height 11
checkbox input "true"
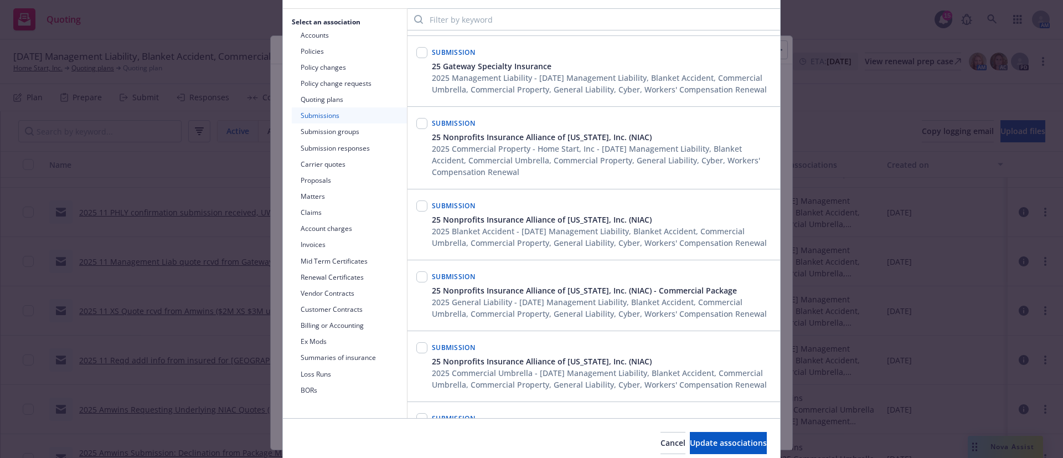
scroll to position [114, 0]
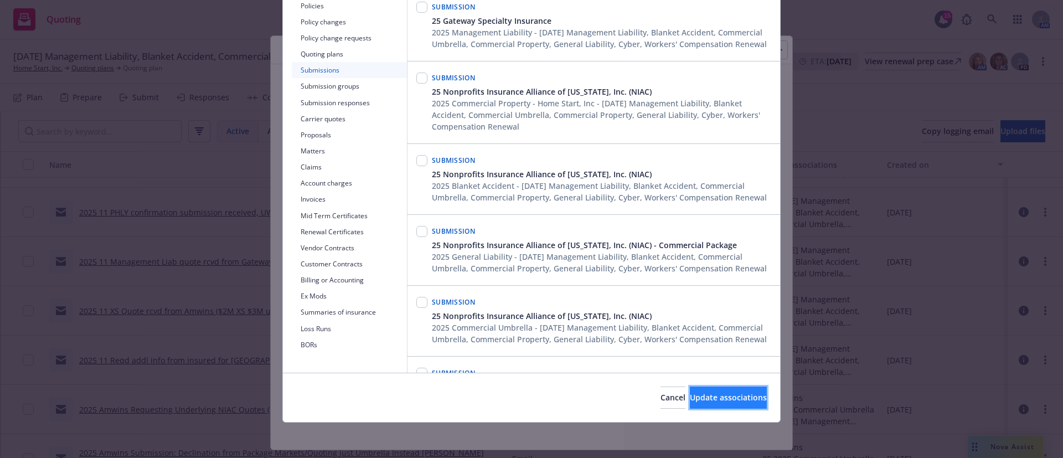
click at [707, 403] on button "Update associations" at bounding box center [728, 398] width 77 height 22
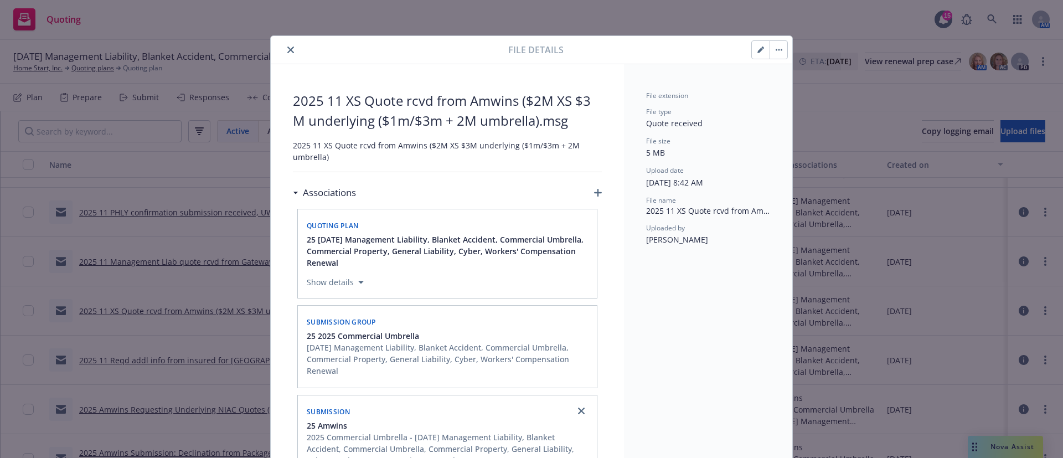
click at [287, 51] on icon "close" at bounding box center [290, 50] width 7 height 7
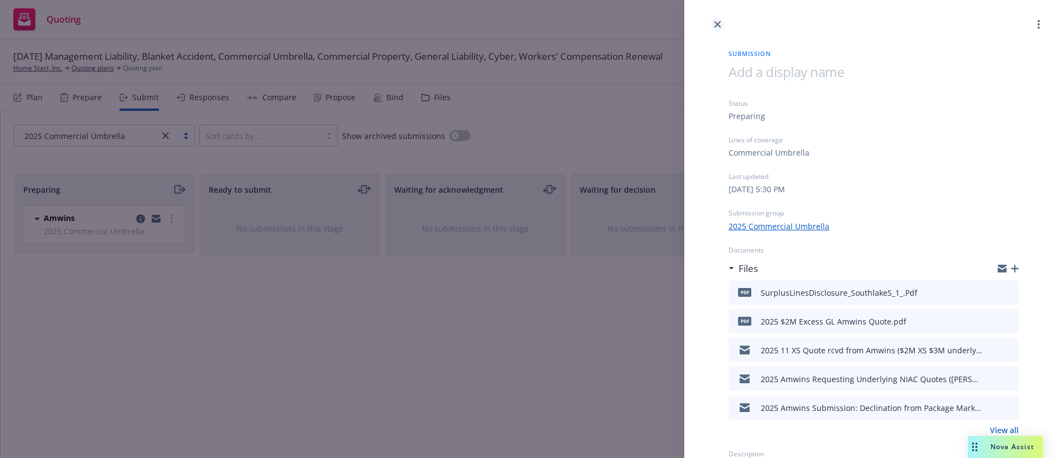
click at [722, 23] on link "close" at bounding box center [717, 24] width 13 height 13
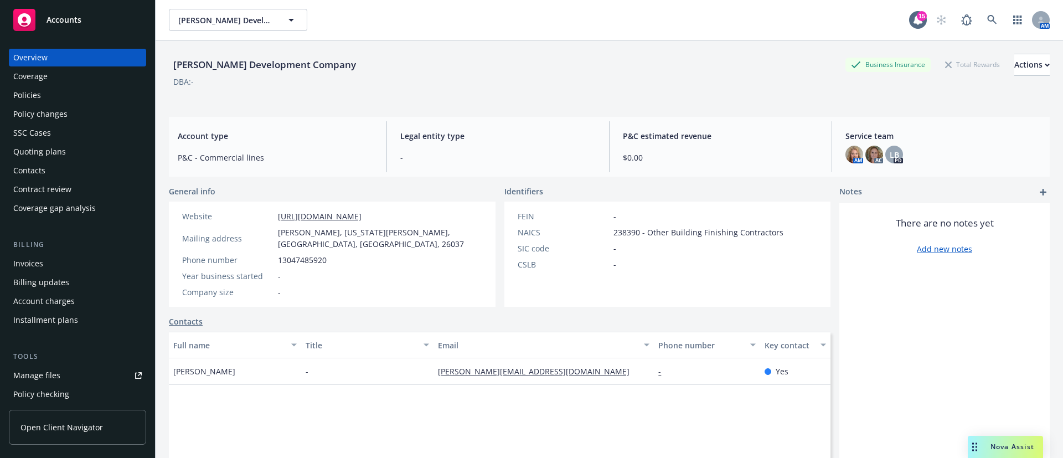
click at [48, 381] on div "Manage files" at bounding box center [36, 376] width 47 height 18
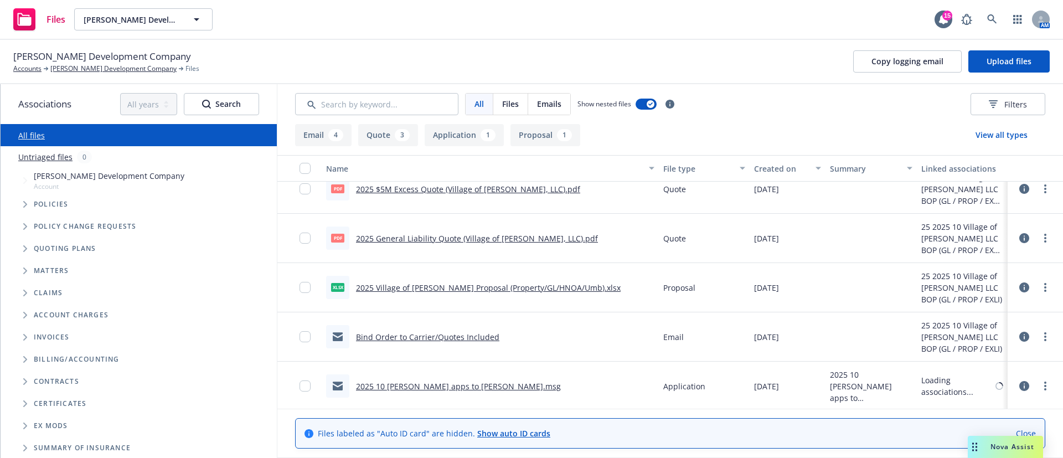
scroll to position [215, 0]
click at [558, 282] on link "2025 Village of [PERSON_NAME] Proposal (Property/GL/HNOA/Umb).xlsx" at bounding box center [488, 285] width 265 height 11
